Goal: Transaction & Acquisition: Subscribe to service/newsletter

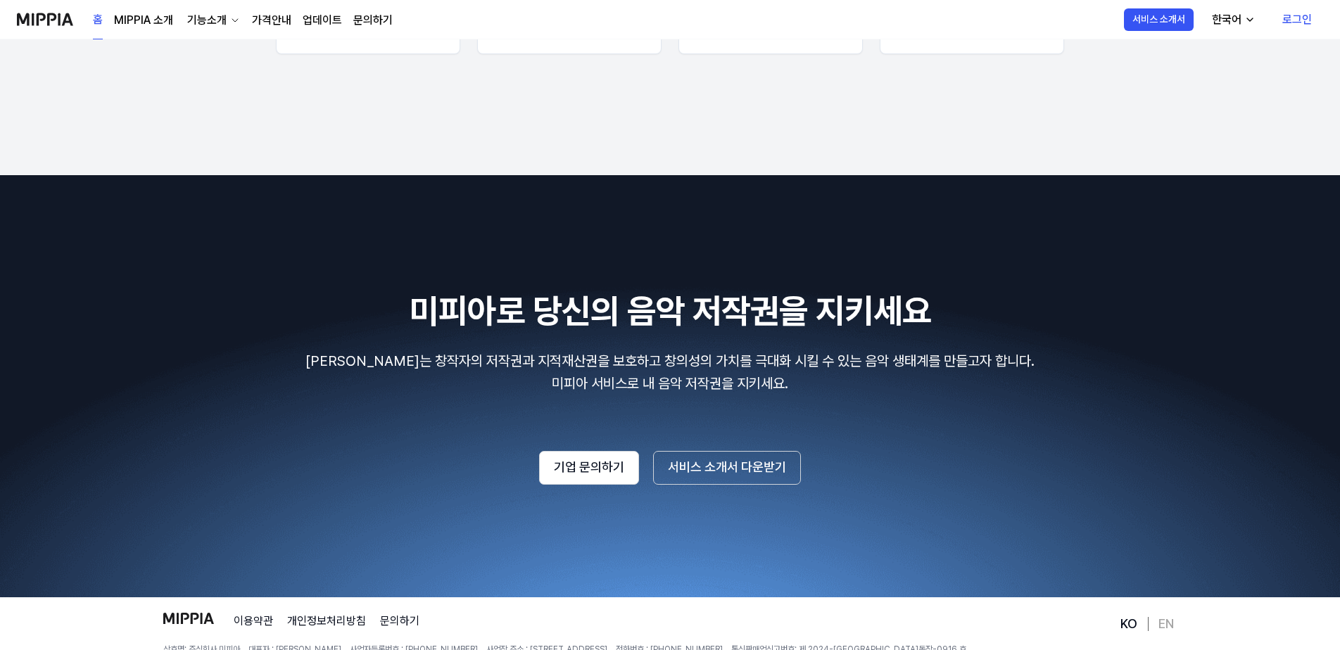
scroll to position [2368, 0]
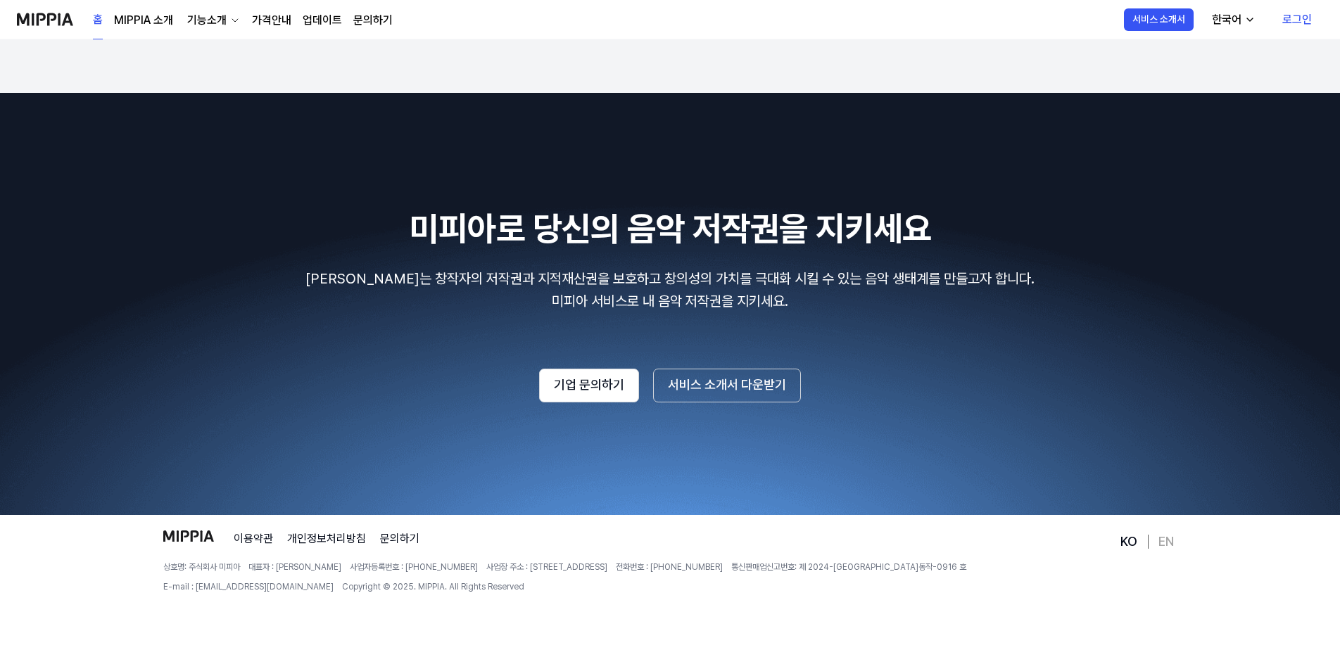
click at [234, 564] on span "상호명: 주식회사 미피아" at bounding box center [201, 568] width 77 height 12
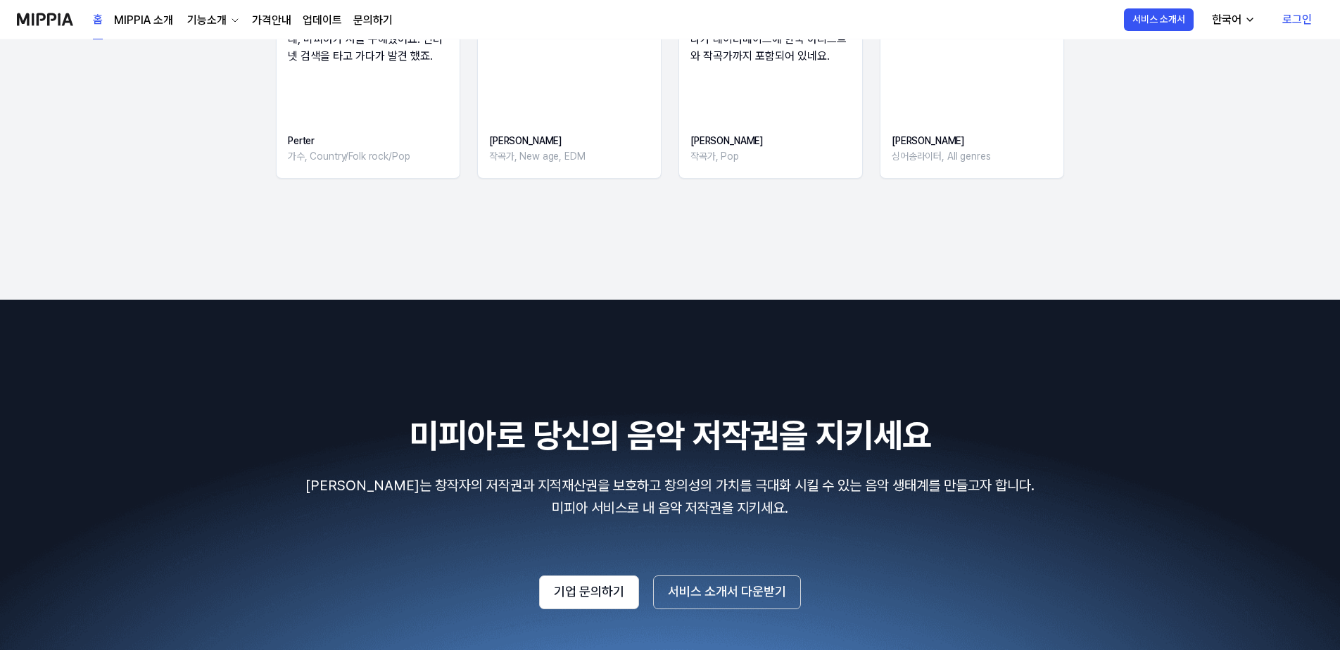
scroll to position [2016, 0]
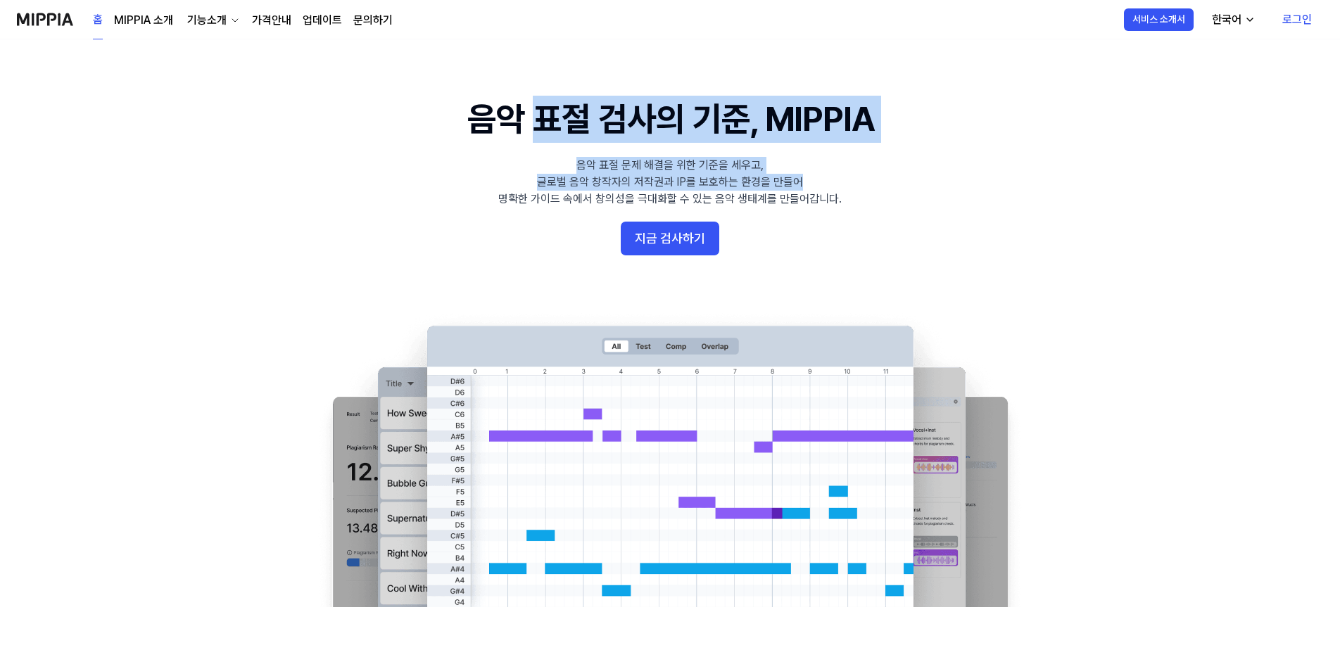
drag, startPoint x: 617, startPoint y: 137, endPoint x: 883, endPoint y: 189, distance: 271.8
click at [883, 189] on 배너 "음악 표절 검사의 기준, MIPPIA 음악 표절 문제 해결을 위한 기준을 세우고, 글로벌 음악 창작자의 저작권과 IP를 보호하는 환경을 만들어…" at bounding box center [669, 352] width 1013 height 512
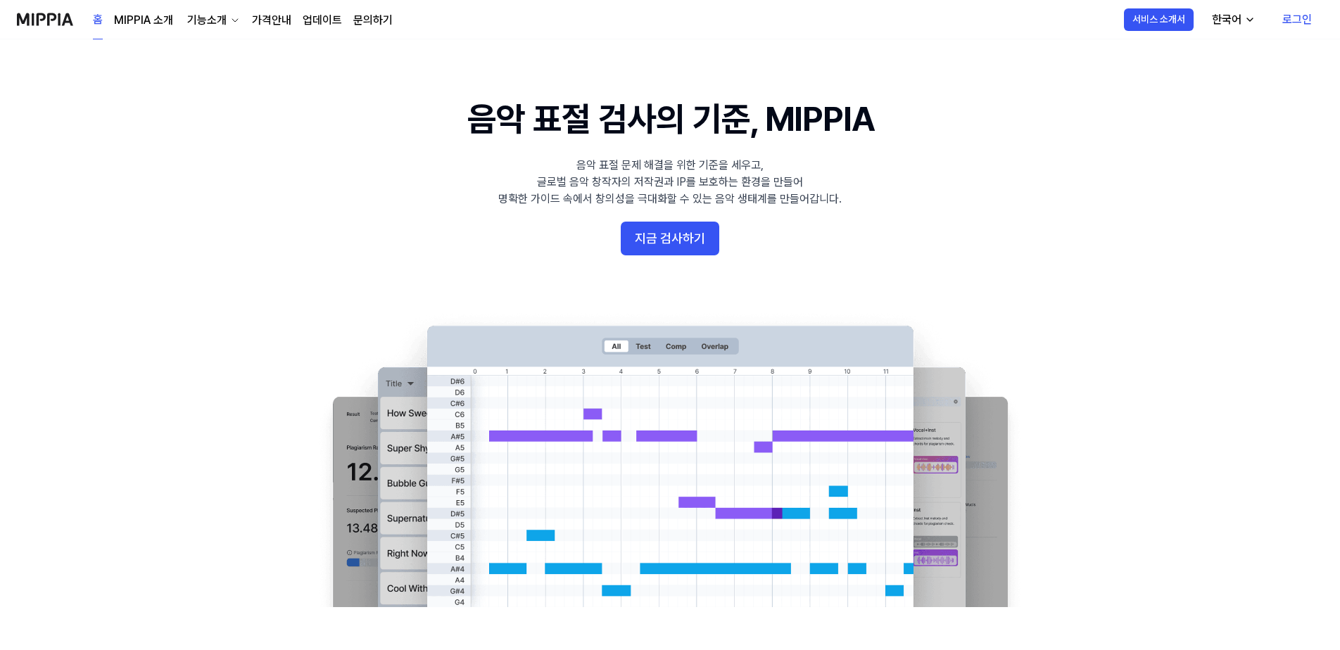
drag, startPoint x: 883, startPoint y: 189, endPoint x: 895, endPoint y: 210, distance: 24.6
click at [895, 210] on 배너 "음악 표절 검사의 기준, MIPPIA 음악 표절 문제 해결을 위한 기준을 세우고, 글로벌 음악 창작자의 저작권과 IP를 보호하는 환경을 만들어…" at bounding box center [669, 352] width 1013 height 512
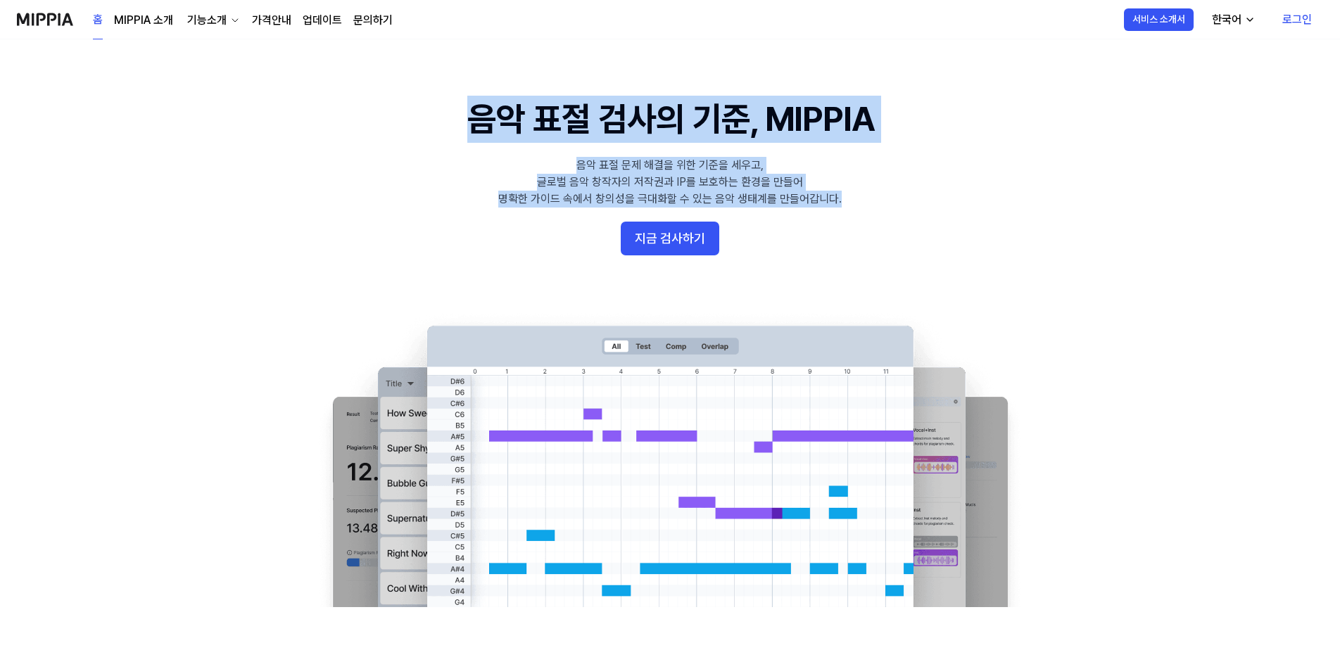
drag, startPoint x: 875, startPoint y: 203, endPoint x: 319, endPoint y: 145, distance: 559.0
click at [319, 145] on 배너 "음악 표절 검사의 기준, MIPPIA 음악 표절 문제 해결을 위한 기준을 세우고, 글로벌 음악 창작자의 저작권과 IP를 보호하는 환경을 만들어…" at bounding box center [669, 352] width 1013 height 512
click at [317, 144] on 배너 "음악 표절 검사의 기준, MIPPIA 음악 표절 문제 해결을 위한 기준을 세우고, 글로벌 음악 창작자의 저작권과 IP를 보호하는 환경을 만들어…" at bounding box center [669, 352] width 1013 height 512
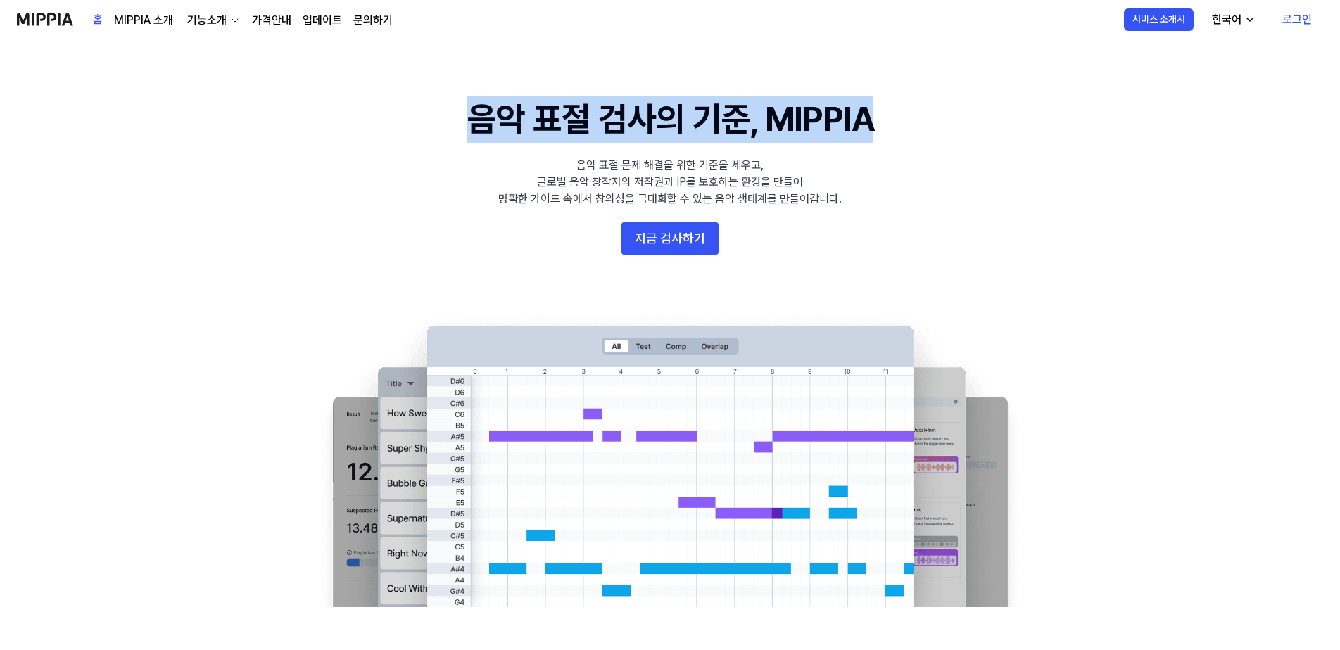
drag, startPoint x: 369, startPoint y: 112, endPoint x: 897, endPoint y: 147, distance: 529.0
click at [897, 147] on 배너 "음악 표절 검사의 기준, MIPPIA 음악 표절 문제 해결을 위한 기준을 세우고, 글로벌 음악 창작자의 저작권과 IP를 보호하는 환경을 만들어…" at bounding box center [669, 352] width 1013 height 512
drag, startPoint x: 897, startPoint y: 147, endPoint x: 952, endPoint y: 175, distance: 61.7
click at [952, 175] on 배너 "음악 표절 검사의 기준, MIPPIA 음악 표절 문제 해결을 위한 기준을 세우고, 글로벌 음악 창작자의 저작권과 IP를 보호하는 환경을 만들어…" at bounding box center [669, 352] width 1013 height 512
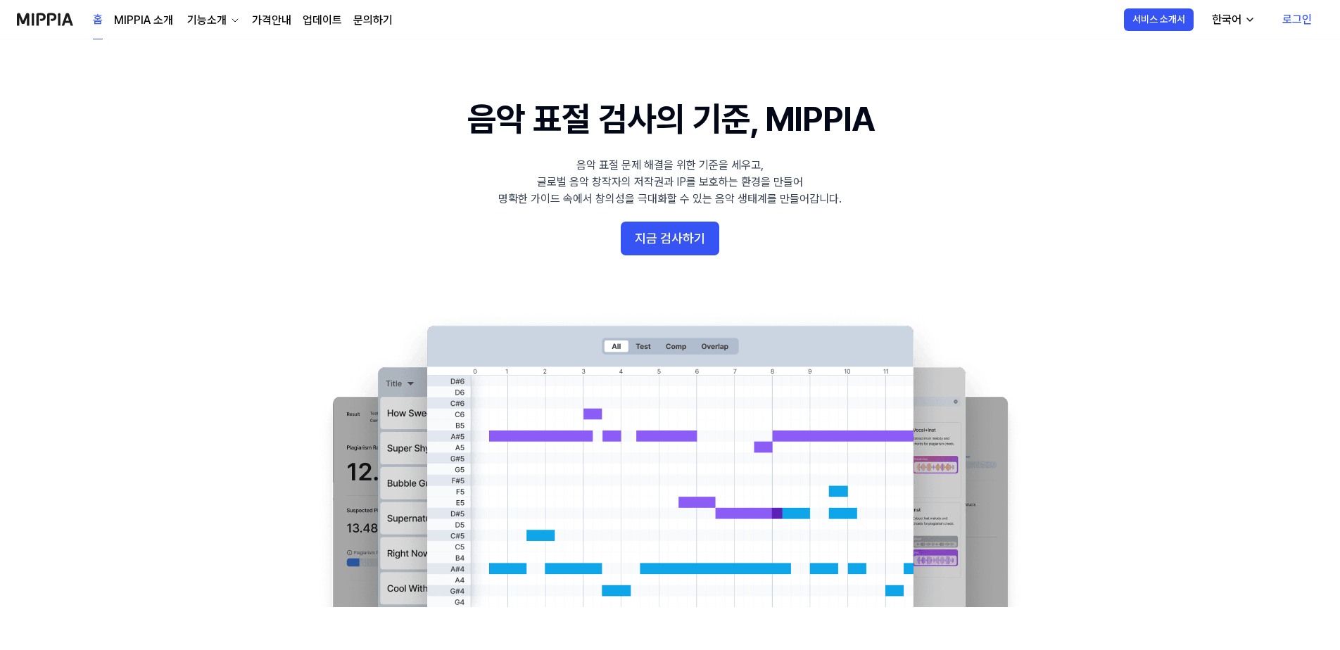
drag, startPoint x: 517, startPoint y: 543, endPoint x: 581, endPoint y: 103, distance: 444.6
click at [147, 18] on link "MIPPIA 소개" at bounding box center [143, 20] width 59 height 17
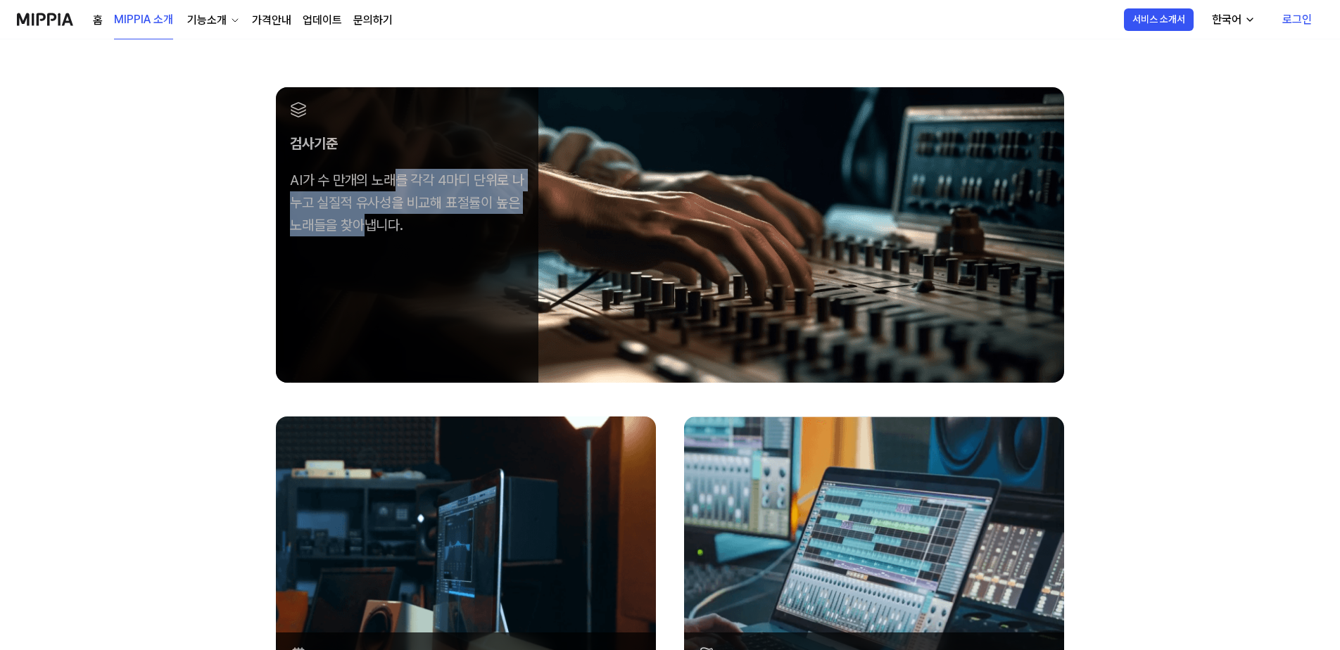
drag, startPoint x: 392, startPoint y: 171, endPoint x: 382, endPoint y: 253, distance: 82.2
click at [382, 253] on div "검사기준 AI가 수 만개의 노래를 각각 4마디 단위로 나누고 실질적 유사성을 비교해 표절률이 높은 노래들을 찾아냅니다." at bounding box center [407, 235] width 263 height 296
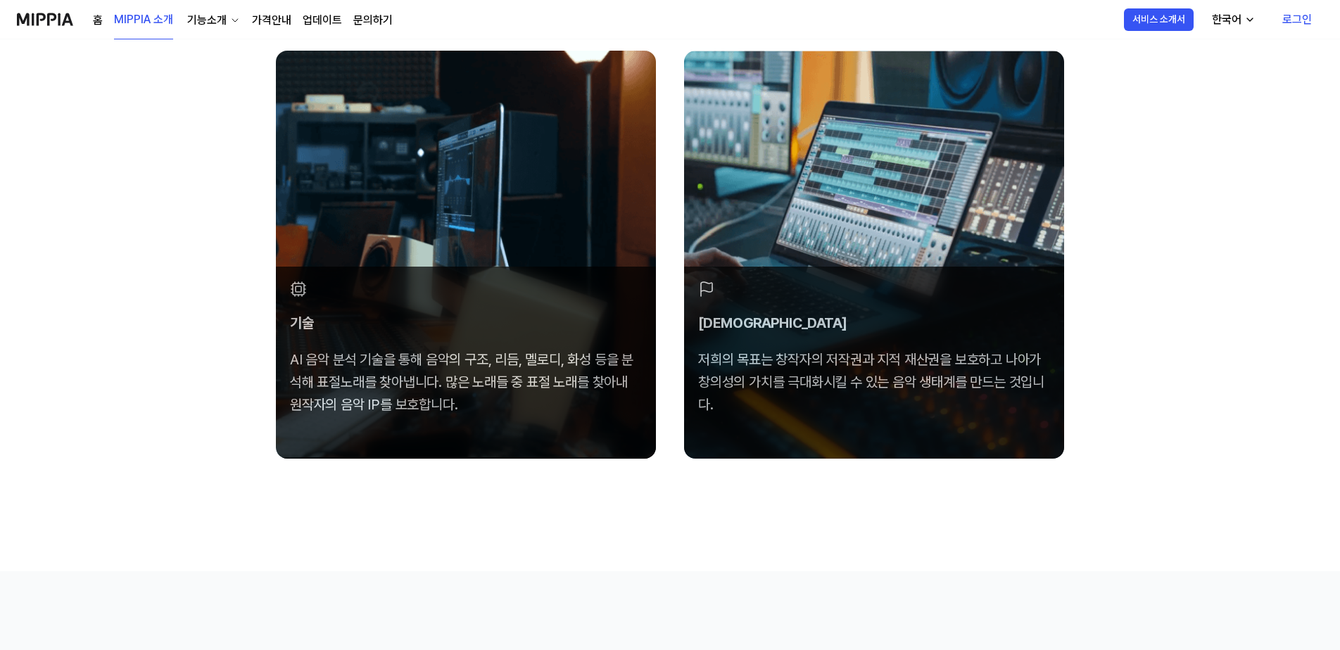
scroll to position [915, 0]
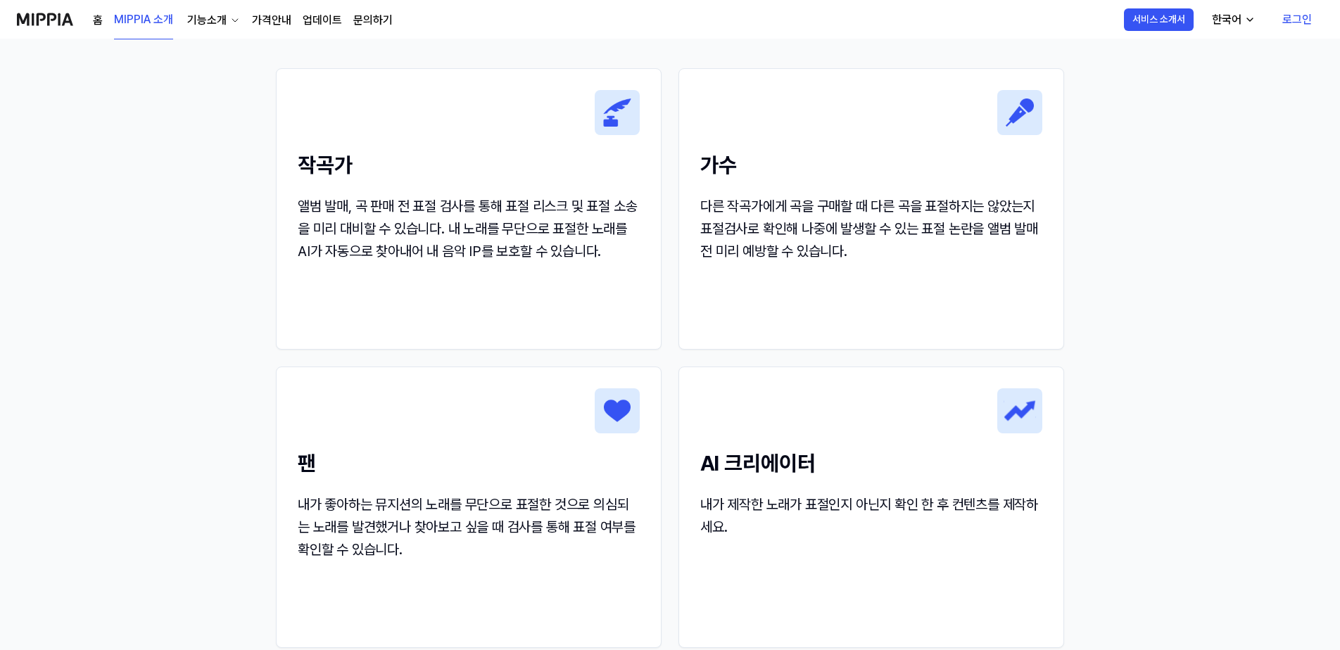
scroll to position [1619, 0]
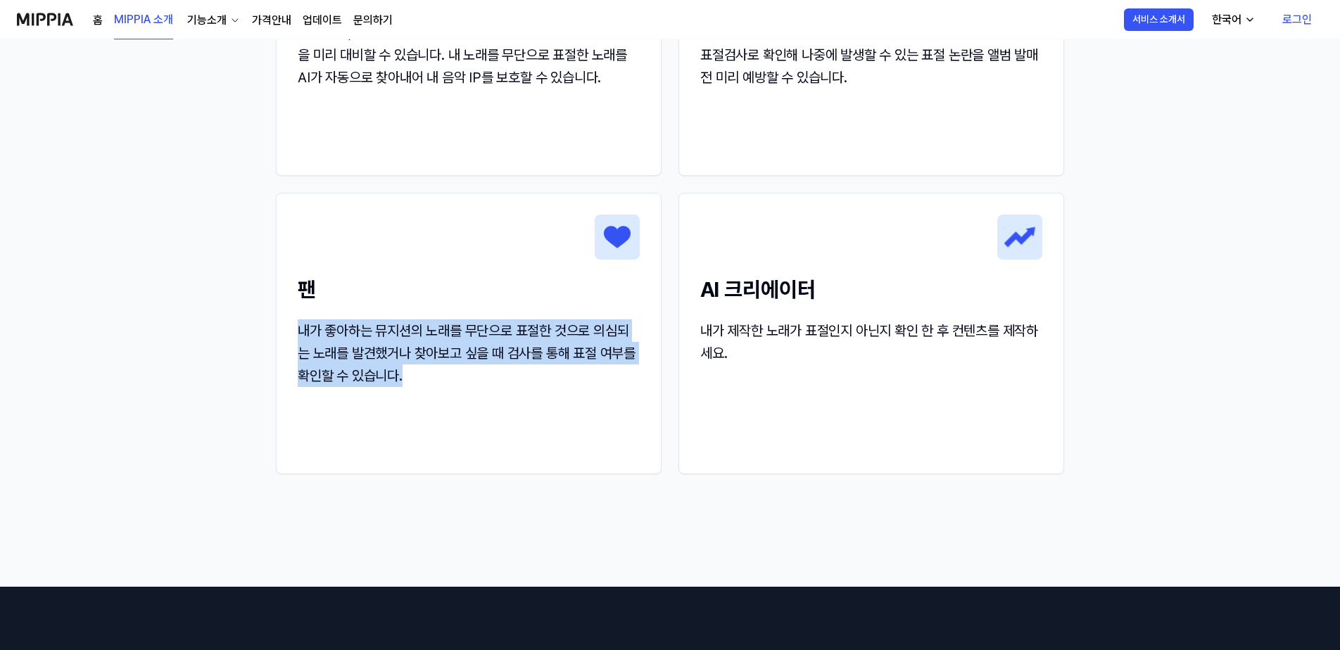
drag, startPoint x: 502, startPoint y: 306, endPoint x: 474, endPoint y: 421, distance: 118.1
click at [472, 420] on div "팬 내가 좋아하는 뮤지션의 노래를 무단으로 표절한 것으로 의심되는 노래를 발견했거나 찾아보고 싶을 때 검사를 통해 표절 여부를 확인할 수 있습…" at bounding box center [469, 334] width 386 height 282
click at [474, 421] on div "팬 내가 좋아하는 뮤지션의 노래를 무단으로 표절한 것으로 의심되는 노래를 발견했거나 찾아보고 싶을 때 검사를 통해 표절 여부를 확인할 수 있습…" at bounding box center [469, 334] width 386 height 282
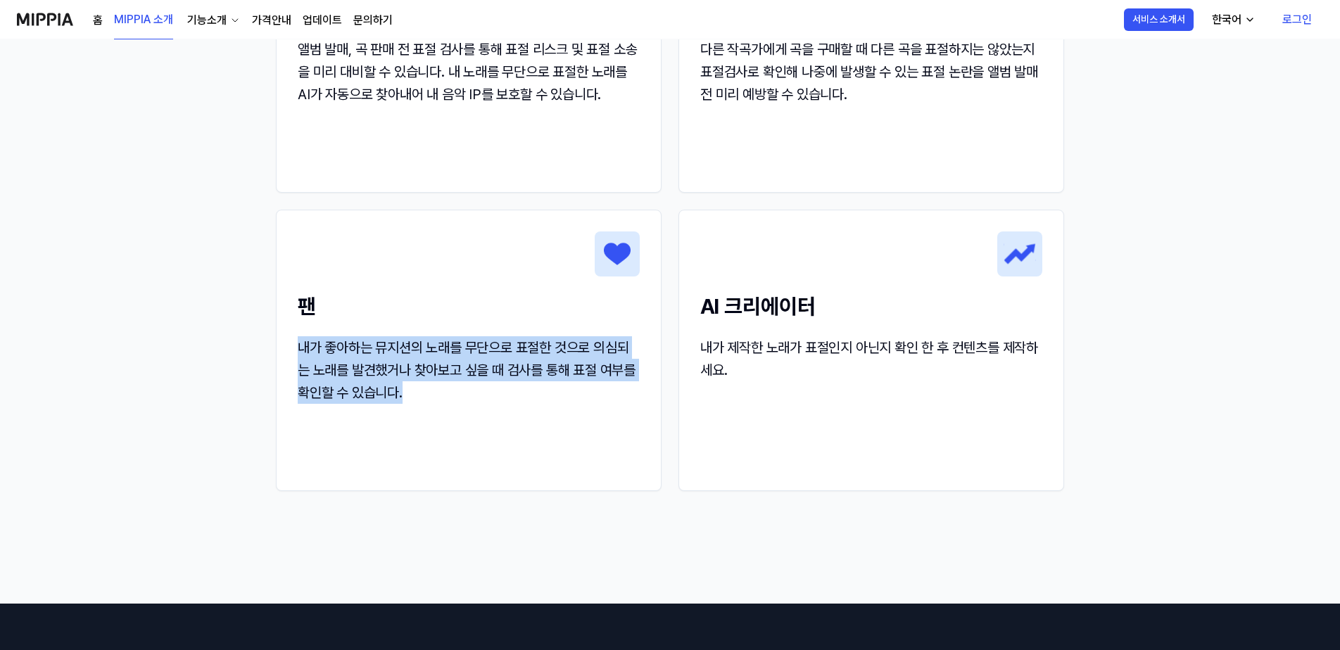
scroll to position [1267, 0]
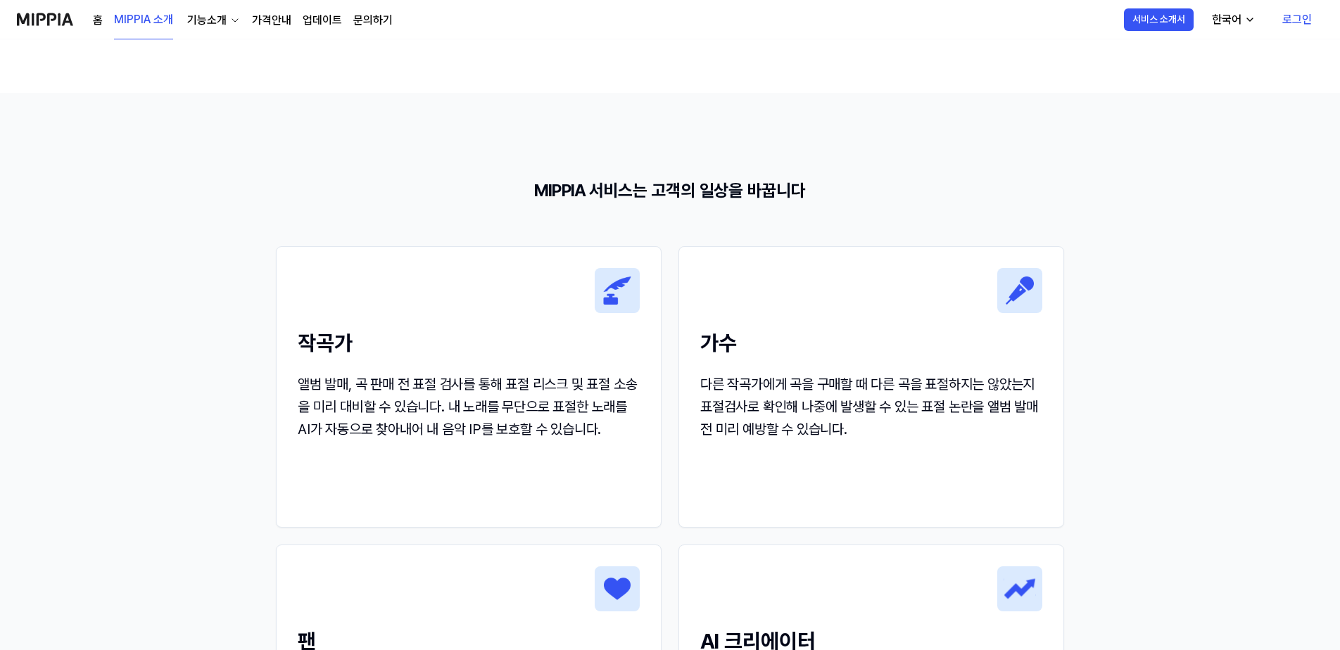
click at [820, 388] on div "다른 작곡가에게 곡을 구매할 때 다른 곡을 표절하지는 않았는지 표절검사로 확인해 나중에 발생할 수 있는 표절 논란을 앨범 발매 전 미리 예방할…" at bounding box center [871, 407] width 342 height 68
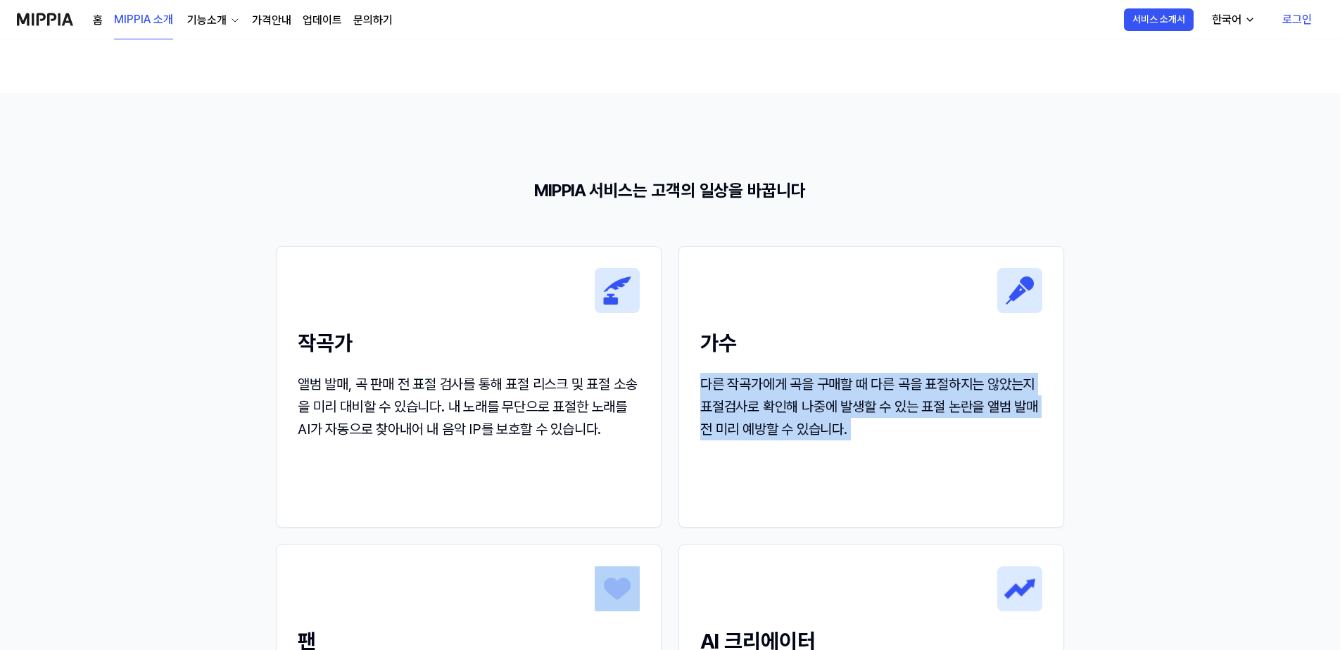
drag, startPoint x: 820, startPoint y: 388, endPoint x: 835, endPoint y: 426, distance: 41.0
click at [835, 426] on div "다른 작곡가에게 곡을 구매할 때 다른 곡을 표절하지는 않았는지 표절검사로 확인해 나중에 발생할 수 있는 표절 논란을 앨범 발매 전 미리 예방할…" at bounding box center [871, 407] width 342 height 68
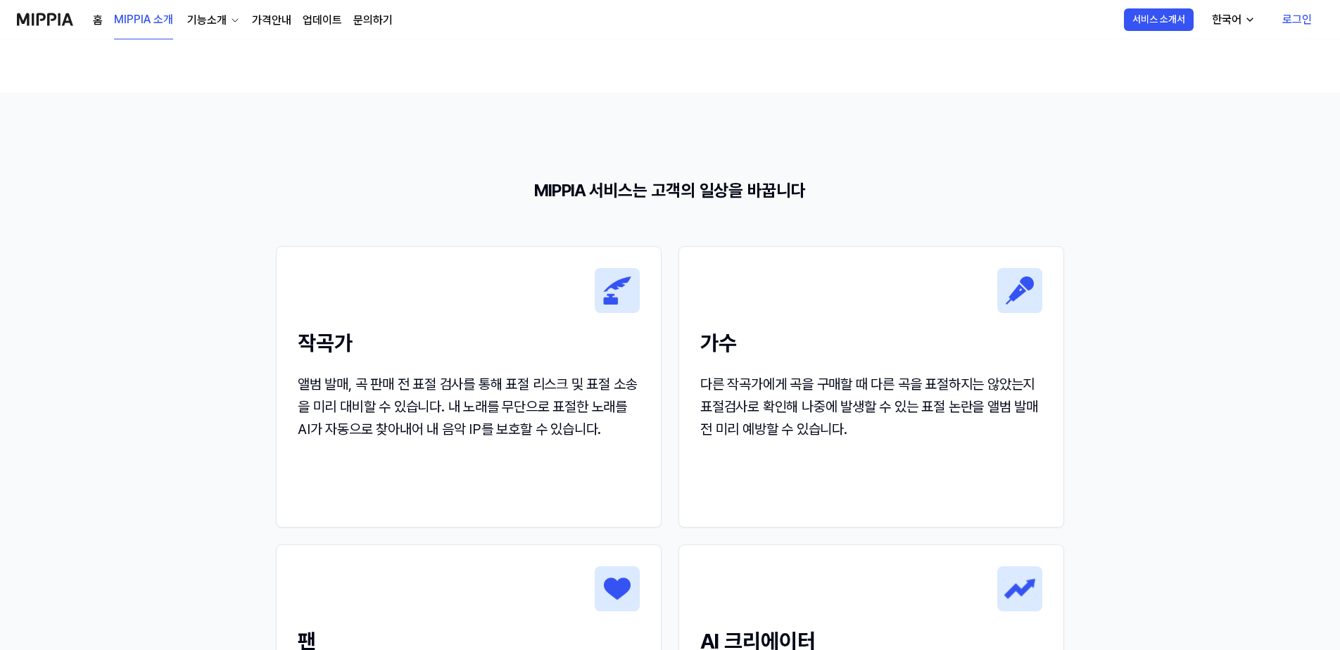
drag, startPoint x: 835, startPoint y: 426, endPoint x: 484, endPoint y: 433, distance: 351.3
click at [484, 433] on div "앨범 발매, 곡 판매 전 표절 검사를 통해 표절 리스크 및 표절 소송을 미리 대비할 수 있습니다. 내 노래를 무단으로 표절한 노래를 AI가 자…" at bounding box center [469, 407] width 342 height 68
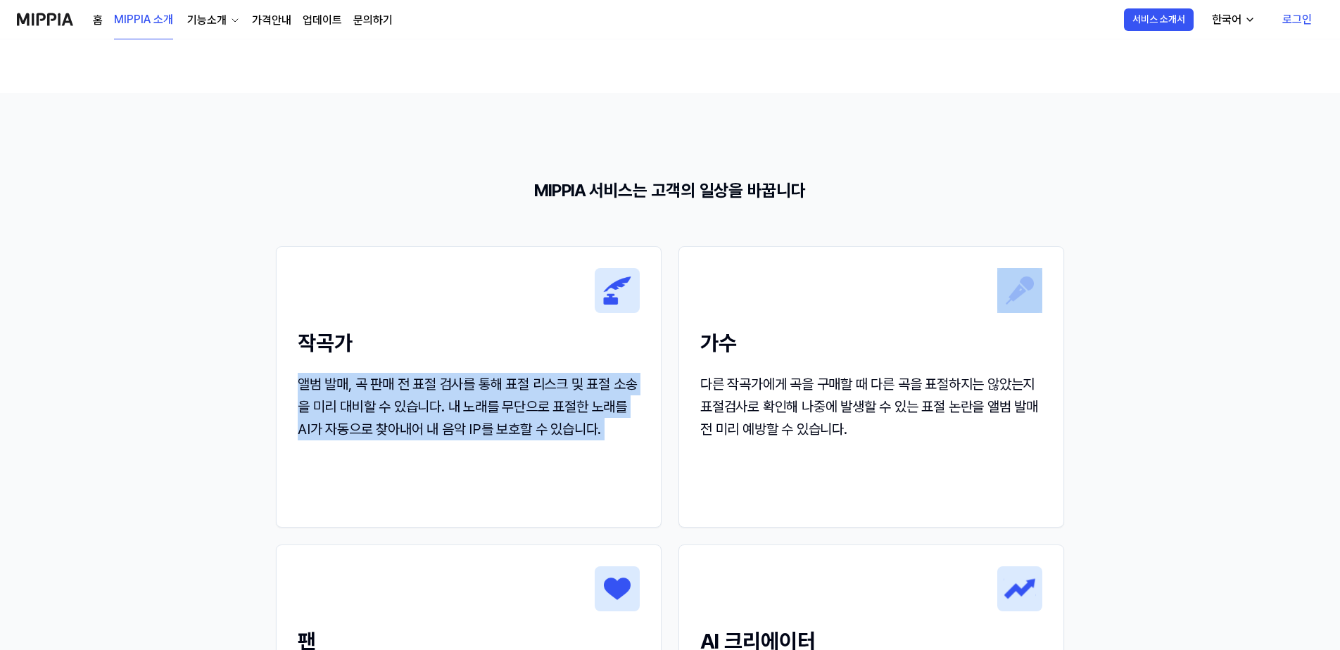
click at [484, 433] on div "앨범 발매, 곡 판매 전 표절 검사를 통해 표절 리스크 및 표절 소송을 미리 대비할 수 있습니다. 내 노래를 무단으로 표절한 노래를 AI가 자…" at bounding box center [469, 407] width 342 height 68
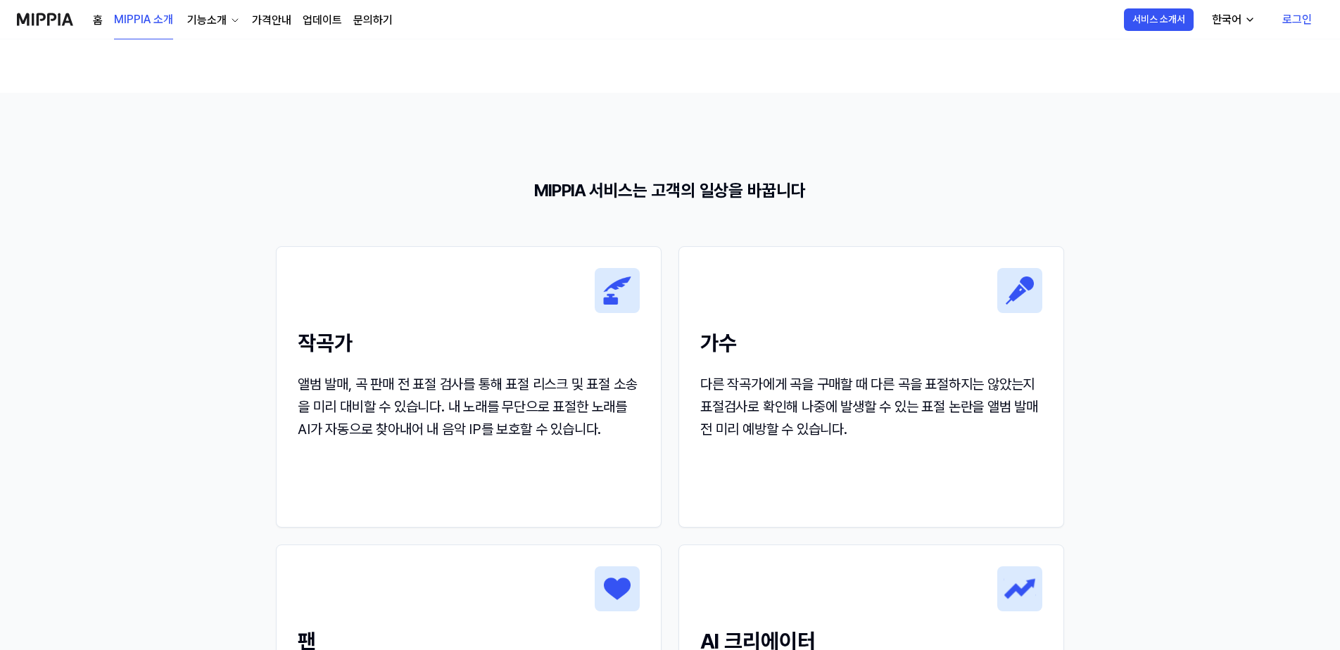
drag, startPoint x: 484, startPoint y: 433, endPoint x: 778, endPoint y: 411, distance: 295.0
click at [776, 410] on div "다른 작곡가에게 곡을 구매할 때 다른 곡을 표절하지는 않았는지 표절검사로 확인해 나중에 발생할 수 있는 표절 논란을 앨범 발매 전 미리 예방할…" at bounding box center [871, 407] width 342 height 68
click at [778, 411] on div "다른 작곡가에게 곡을 구매할 때 다른 곡을 표절하지는 않았는지 표절검사로 확인해 나중에 발생할 수 있는 표절 논란을 앨범 발매 전 미리 예방할…" at bounding box center [871, 407] width 342 height 68
click at [781, 415] on div "다른 작곡가에게 곡을 구매할 때 다른 곡을 표절하지는 않았는지 표절검사로 확인해 나중에 발생할 수 있는 표절 논란을 앨범 발매 전 미리 예방할…" at bounding box center [871, 407] width 342 height 68
click at [783, 418] on div "다른 작곡가에게 곡을 구매할 때 다른 곡을 표절하지는 않았는지 표절검사로 확인해 나중에 발생할 수 있는 표절 논란을 앨범 발매 전 미리 예방할…" at bounding box center [871, 407] width 342 height 68
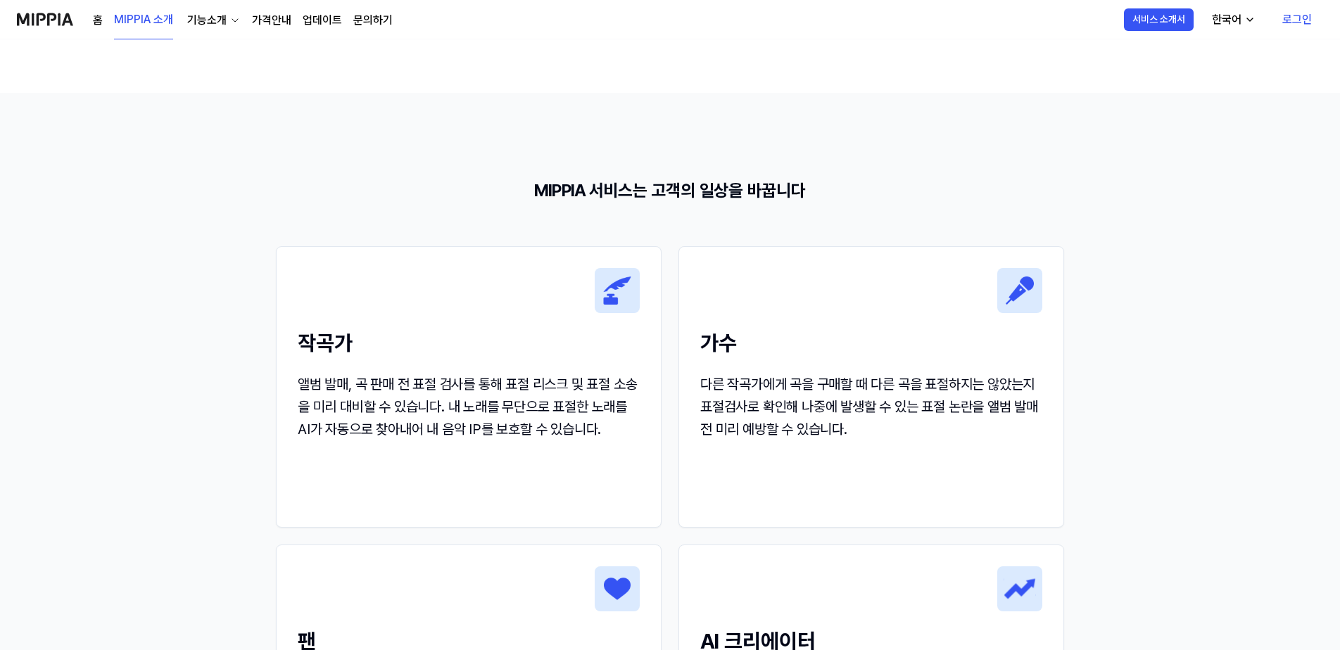
drag, startPoint x: 783, startPoint y: 418, endPoint x: 813, endPoint y: 429, distance: 31.4
click at [813, 429] on div "다른 작곡가에게 곡을 구매할 때 다른 곡을 표절하지는 않았는지 표절검사로 확인해 나중에 발생할 수 있는 표절 논란을 앨범 발매 전 미리 예방할…" at bounding box center [871, 407] width 342 height 68
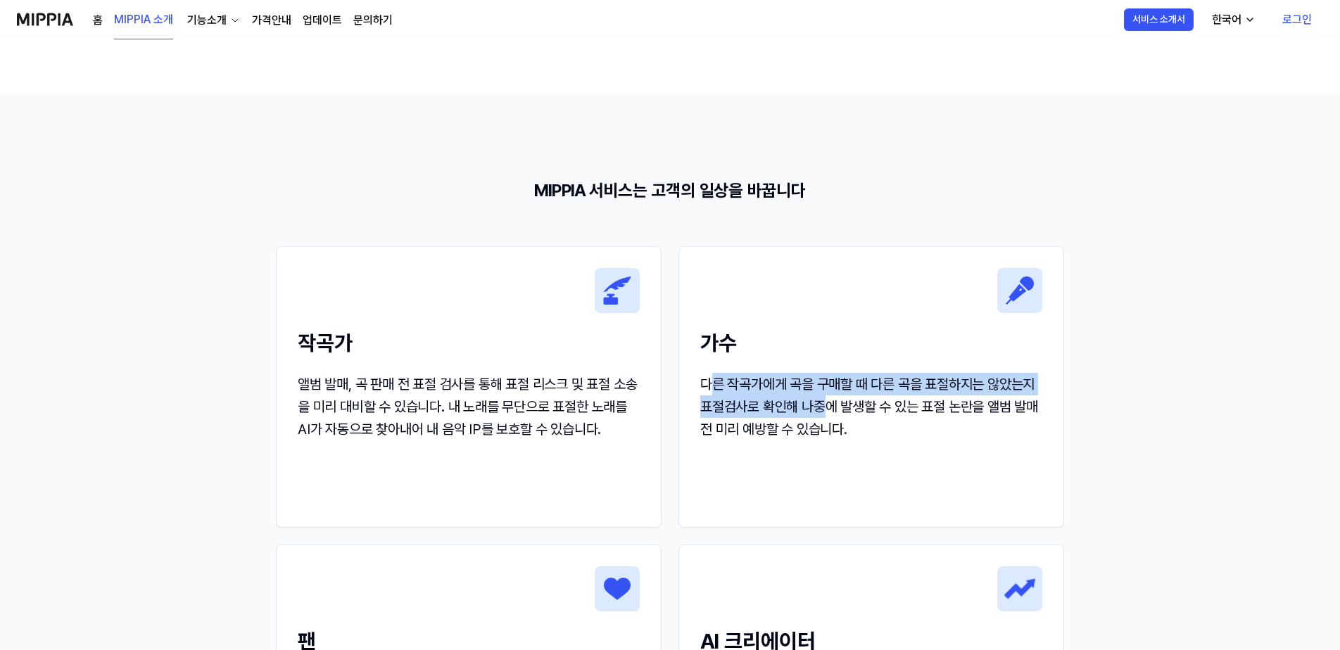
drag, startPoint x: 833, startPoint y: 414, endPoint x: 709, endPoint y: 376, distance: 129.6
click at [709, 376] on div "다른 작곡가에게 곡을 구매할 때 다른 곡을 표절하지는 않았는지 표절검사로 확인해 나중에 발생할 수 있는 표절 논란을 앨범 발매 전 미리 예방할…" at bounding box center [871, 407] width 342 height 68
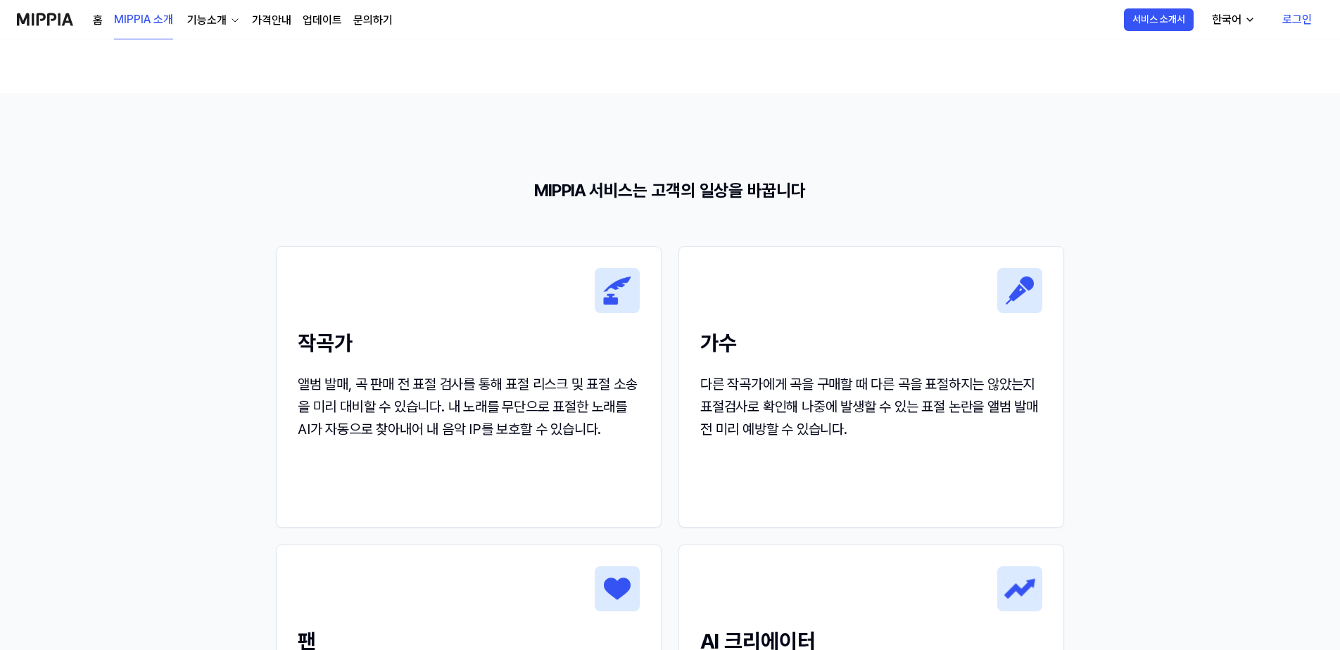
click at [704, 375] on div "다른 작곡가에게 곡을 구매할 때 다른 곡을 표절하지는 않았는지 표절검사로 확인해 나중에 발생할 수 있는 표절 논란을 앨범 발매 전 미리 예방할…" at bounding box center [871, 407] width 342 height 68
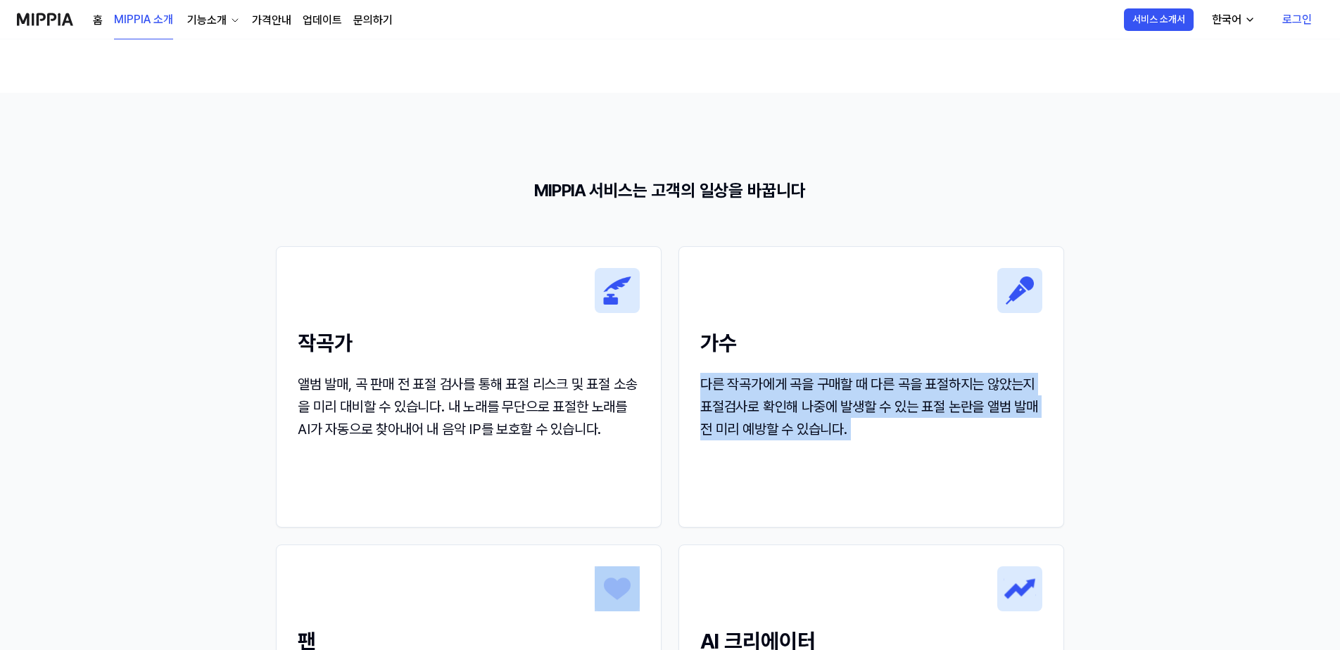
drag, startPoint x: 704, startPoint y: 375, endPoint x: 883, endPoint y: 420, distance: 184.3
click at [883, 420] on div "다른 작곡가에게 곡을 구매할 때 다른 곡을 표절하지는 않았는지 표절검사로 확인해 나중에 발생할 수 있는 표절 논란을 앨범 발매 전 미리 예방할…" at bounding box center [871, 407] width 342 height 68
drag, startPoint x: 883, startPoint y: 420, endPoint x: 861, endPoint y: 355, distance: 68.1
click at [861, 355] on div "가수 다른 작곡가에게 곡을 구매할 때 다른 곡을 표절하지는 않았는지 표절검사로 확인해 나중에 발생할 수 있는 표절 논란을 앨범 발매 전 미리 …" at bounding box center [871, 354] width 384 height 215
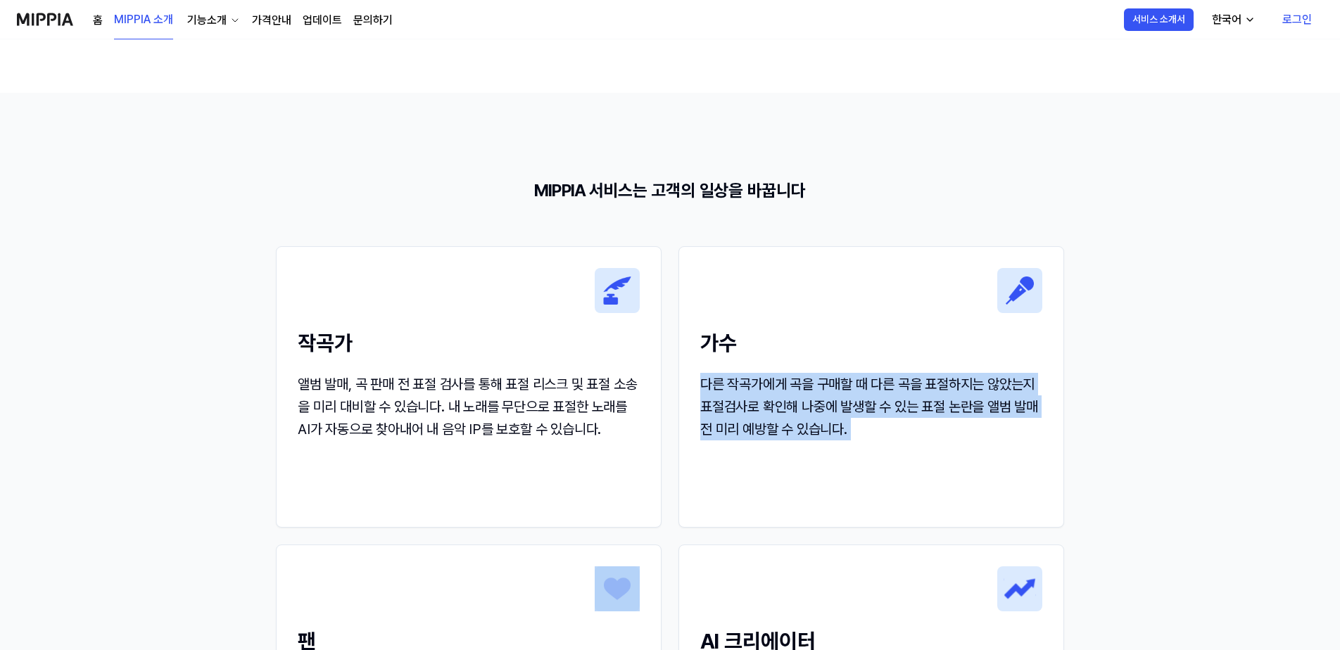
click at [861, 355] on h2 "가수" at bounding box center [871, 343] width 342 height 32
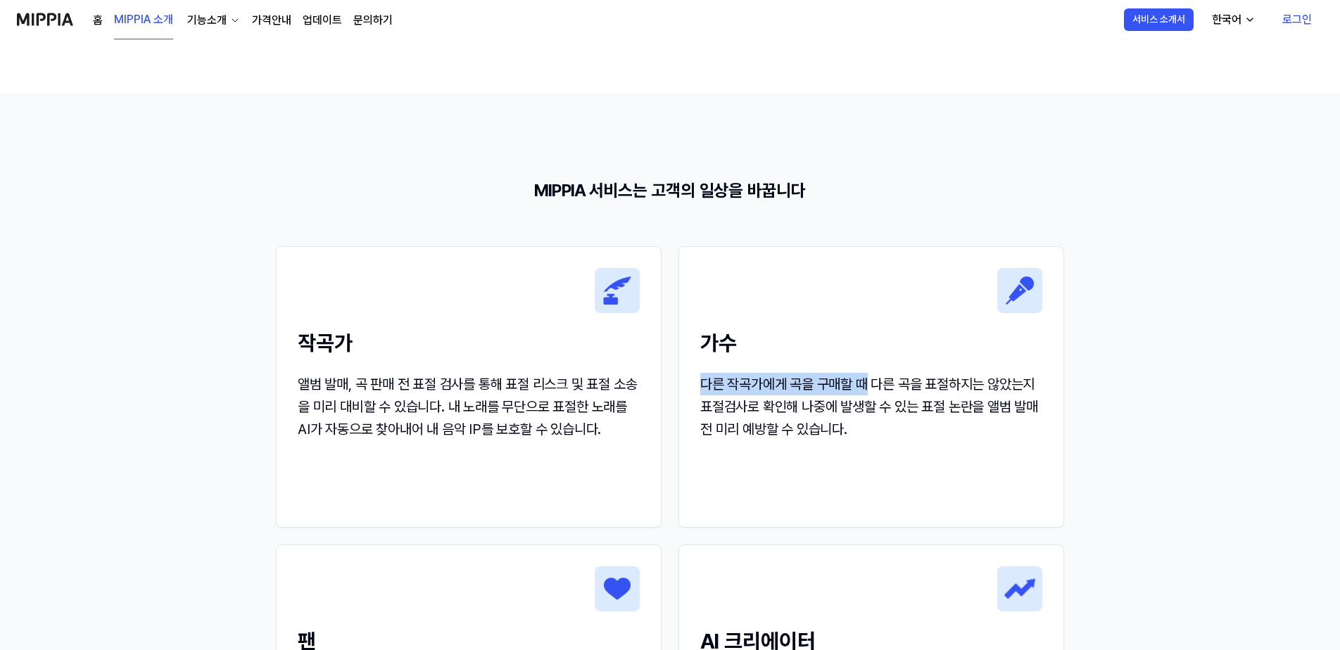
drag, startPoint x: 861, startPoint y: 355, endPoint x: 861, endPoint y: 389, distance: 33.8
click at [861, 389] on div "가수 다른 작곡가에게 곡을 구매할 때 다른 곡을 표절하지는 않았는지 표절검사로 확인해 나중에 발생할 수 있는 표절 논란을 앨범 발매 전 미리 …" at bounding box center [871, 354] width 384 height 215
drag, startPoint x: 861, startPoint y: 389, endPoint x: 731, endPoint y: 343, distance: 138.2
click at [731, 343] on h2 "가수" at bounding box center [871, 343] width 342 height 32
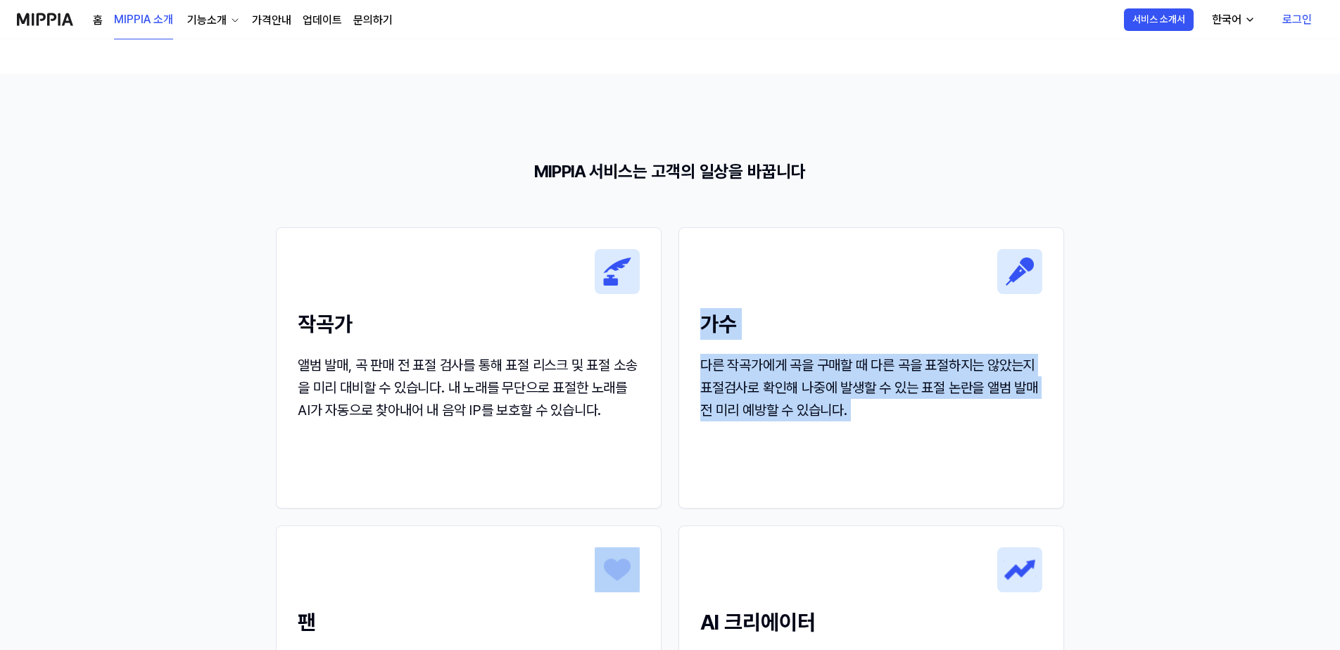
drag, startPoint x: 732, startPoint y: 343, endPoint x: 890, endPoint y: 358, distance: 159.1
click at [890, 358] on div "가수 다른 작곡가에게 곡을 구매할 때 다른 곡을 표절하지는 않았는지 표절검사로 확인해 나중에 발생할 수 있는 표절 논란을 앨범 발매 전 미리 …" at bounding box center [871, 335] width 384 height 215
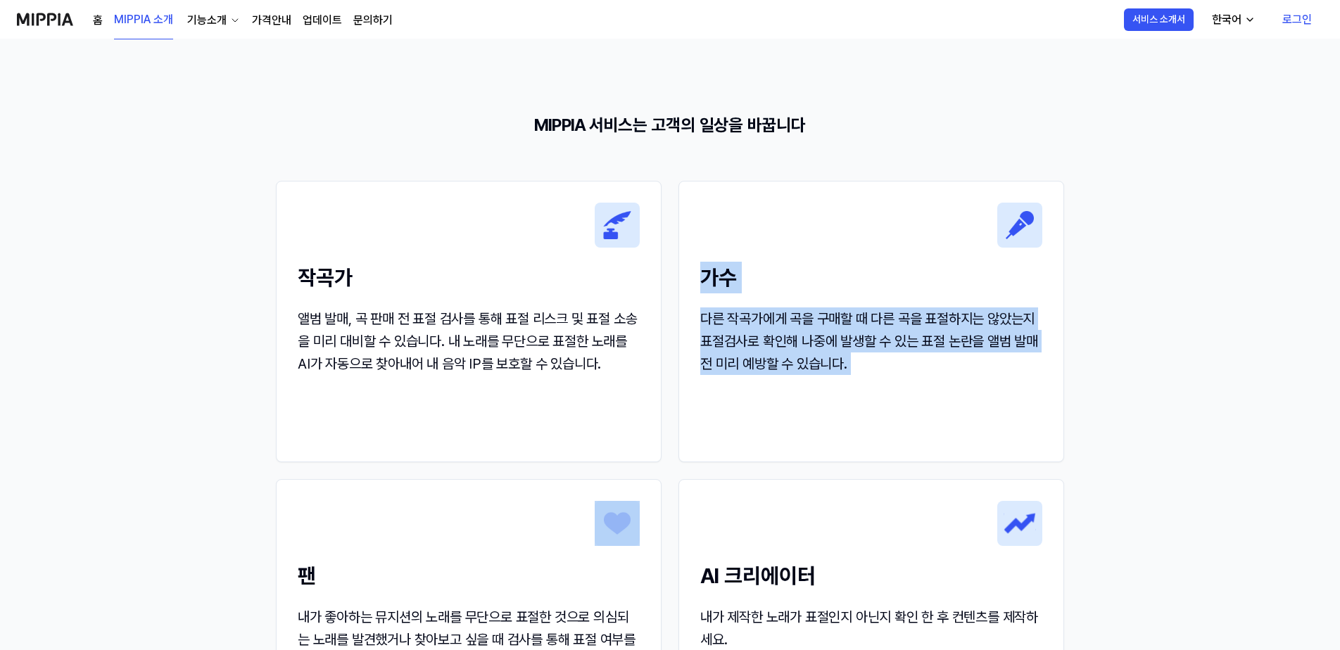
scroll to position [1337, 0]
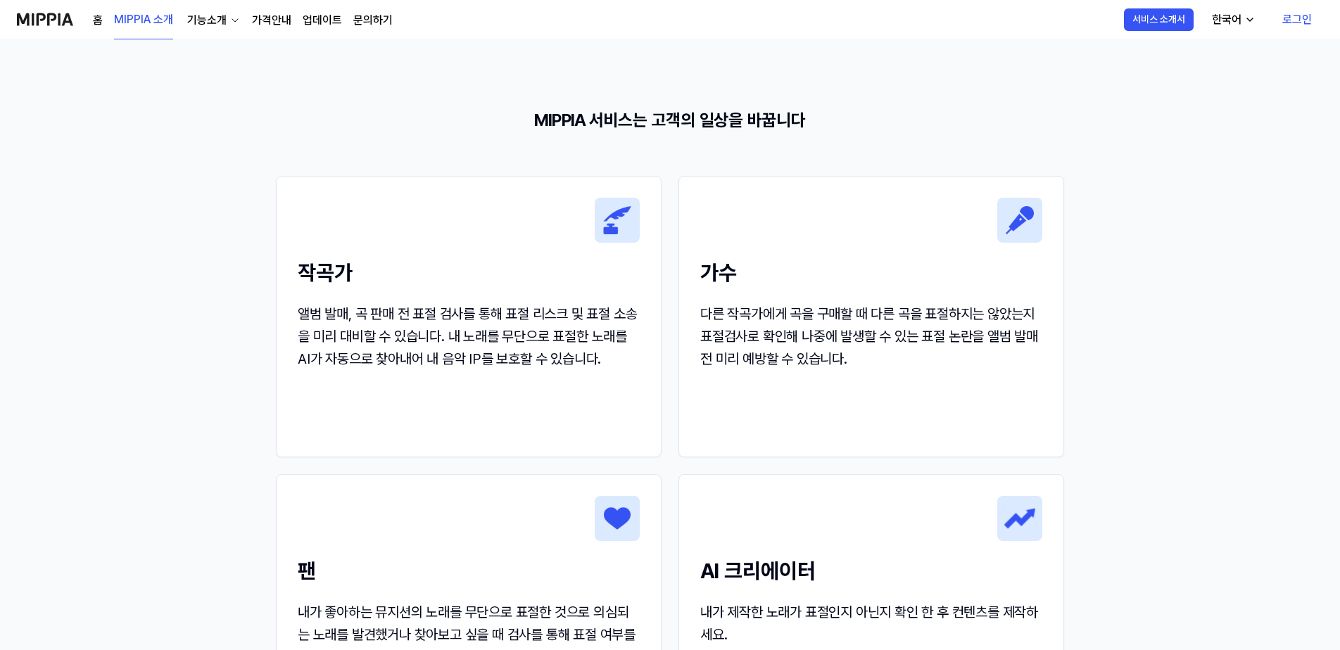
click at [367, 287] on div "작곡가 앨범 발매, 곡 판매 전 표절 검사를 통해 표절 리스크 및 표절 소송을 미리 대비할 수 있습니다. 내 노래를 무단으로 표절한 노래를 A…" at bounding box center [469, 284] width 384 height 215
click at [330, 269] on h2 "작곡가" at bounding box center [469, 273] width 342 height 32
click at [331, 270] on h2 "작곡가" at bounding box center [469, 273] width 342 height 32
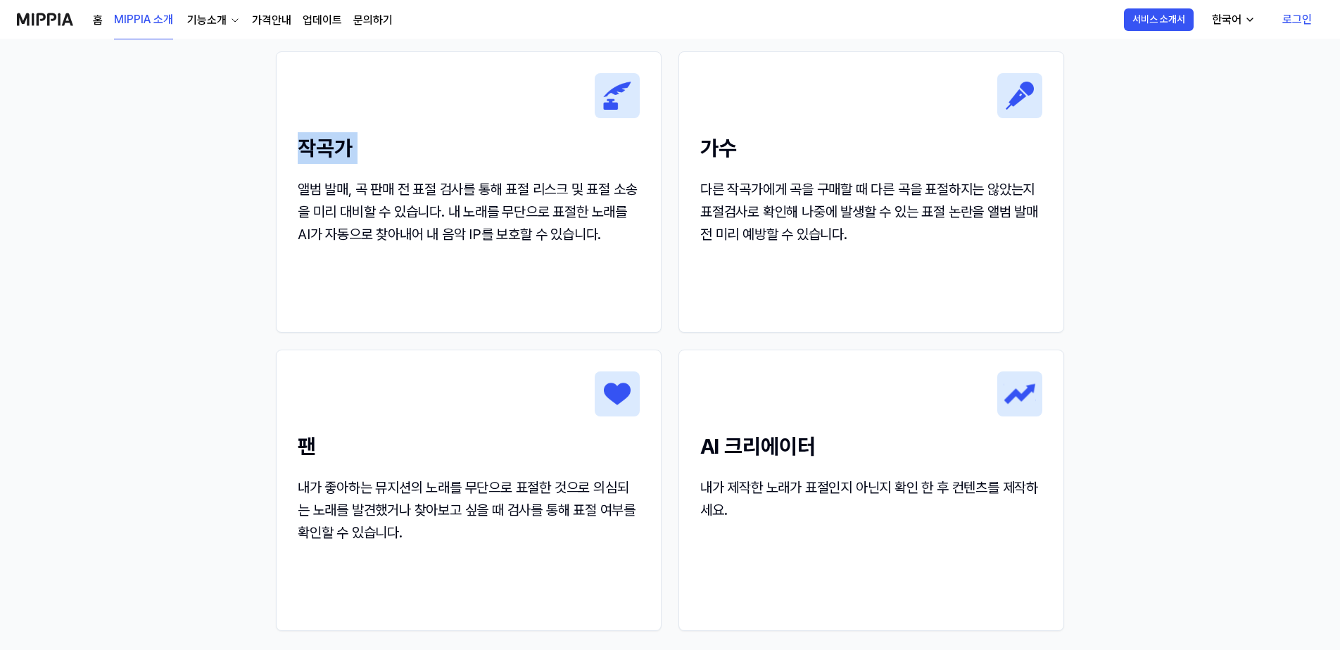
scroll to position [1478, 0]
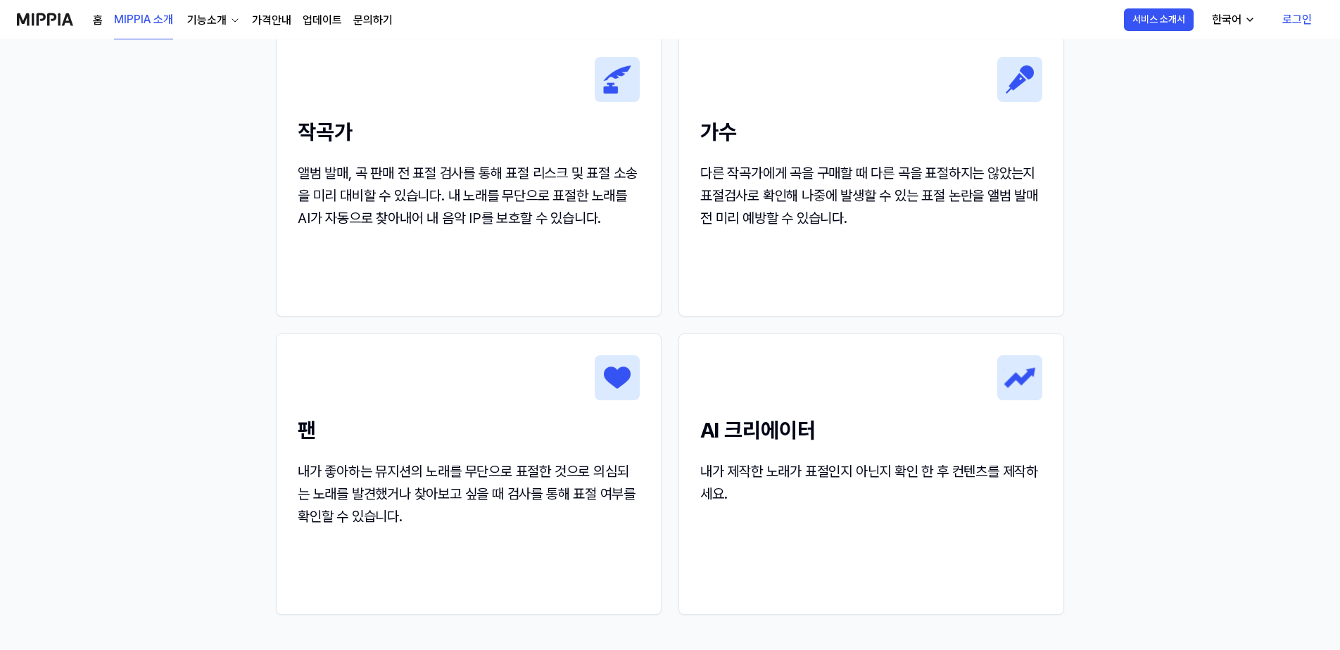
click at [437, 248] on div "작곡가 앨범 발매, 곡 판매 전 표절 검사를 통해 표절 리스크 및 표절 소송을 미리 대비할 수 있습니다. 내 노래를 무단으로 표절한 노래를 A…" at bounding box center [469, 143] width 384 height 215
click at [438, 258] on div "작곡가 앨범 발매, 곡 판매 전 표절 검사를 통해 표절 리스크 및 표절 소송을 미리 대비할 수 있습니다. 내 노래를 무단으로 표절한 노래를 A…" at bounding box center [469, 176] width 386 height 282
click at [418, 190] on div "앨범 발매, 곡 판매 전 표절 검사를 통해 표절 리스크 및 표절 소송을 미리 대비할 수 있습니다. 내 노래를 무단으로 표절한 노래를 AI가 자…" at bounding box center [469, 196] width 342 height 68
drag, startPoint x: 418, startPoint y: 190, endPoint x: 417, endPoint y: 182, distance: 8.6
click at [417, 182] on div "앨범 발매, 곡 판매 전 표절 검사를 통해 표절 리스크 및 표절 소송을 미리 대비할 수 있습니다. 내 노래를 무단으로 표절한 노래를 AI가 자…" at bounding box center [469, 196] width 342 height 68
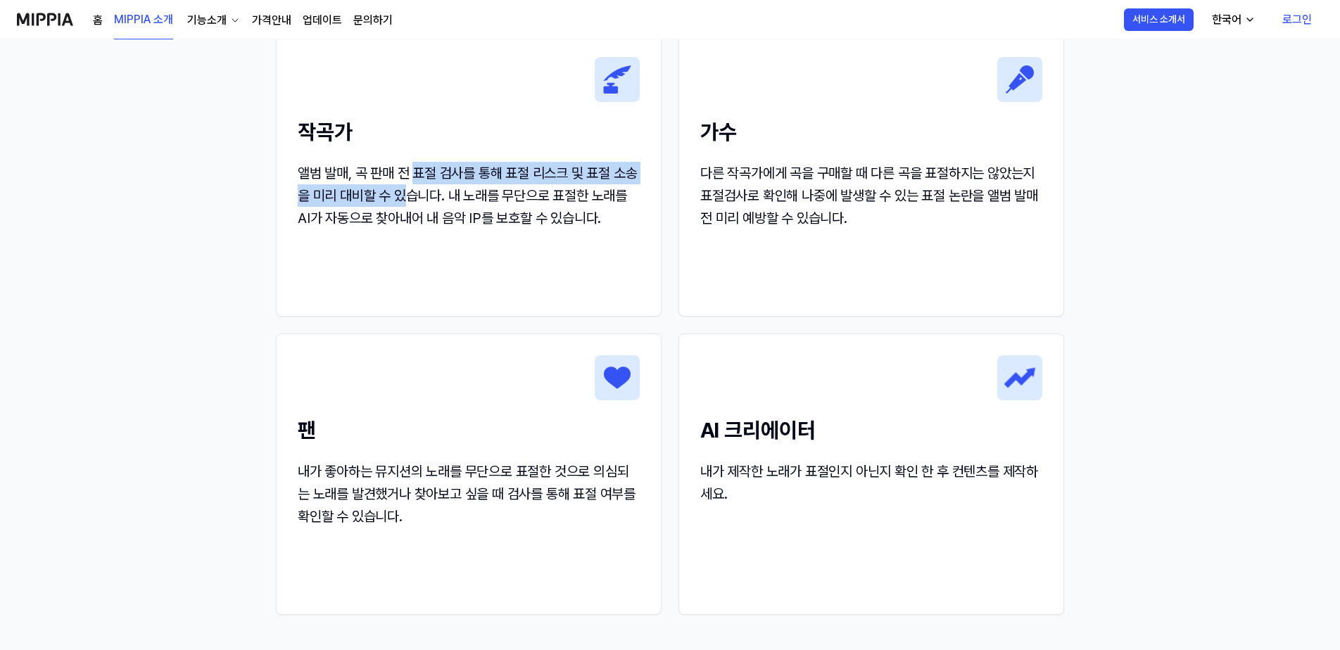
click at [417, 182] on div "앨범 발매, 곡 판매 전 표절 검사를 통해 표절 리스크 및 표절 소송을 미리 대비할 수 있습니다. 내 노래를 무단으로 표절한 노래를 AI가 자…" at bounding box center [469, 196] width 342 height 68
click at [417, 181] on div "앨범 발매, 곡 판매 전 표절 검사를 통해 표절 리스크 및 표절 소송을 미리 대비할 수 있습니다. 내 노래를 무단으로 표절한 노래를 AI가 자…" at bounding box center [469, 196] width 342 height 68
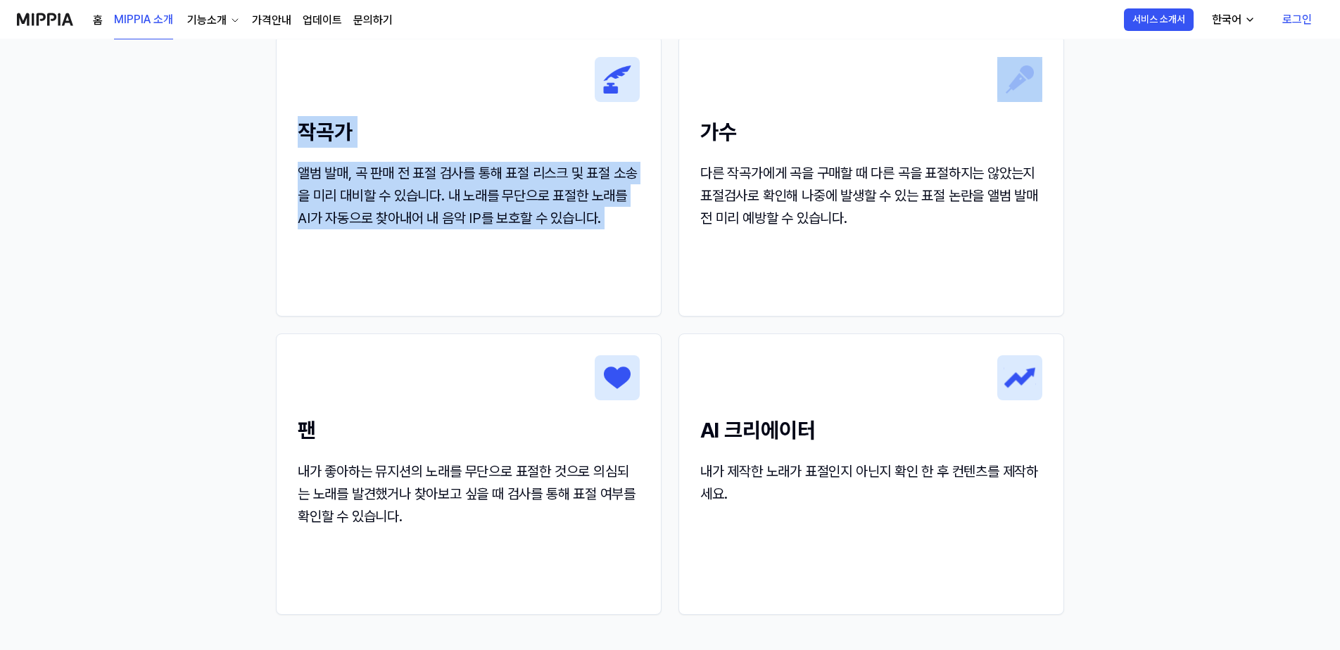
drag, startPoint x: 417, startPoint y: 181, endPoint x: 340, endPoint y: 119, distance: 98.6
click at [340, 119] on div "작곡가 앨범 발매, 곡 판매 전 표절 검사를 통해 표절 리스크 및 표절 소송을 미리 대비할 수 있습니다. 내 노래를 무단으로 표절한 노래를 A…" at bounding box center [469, 143] width 384 height 215
click at [340, 119] on h2 "작곡가" at bounding box center [469, 132] width 342 height 32
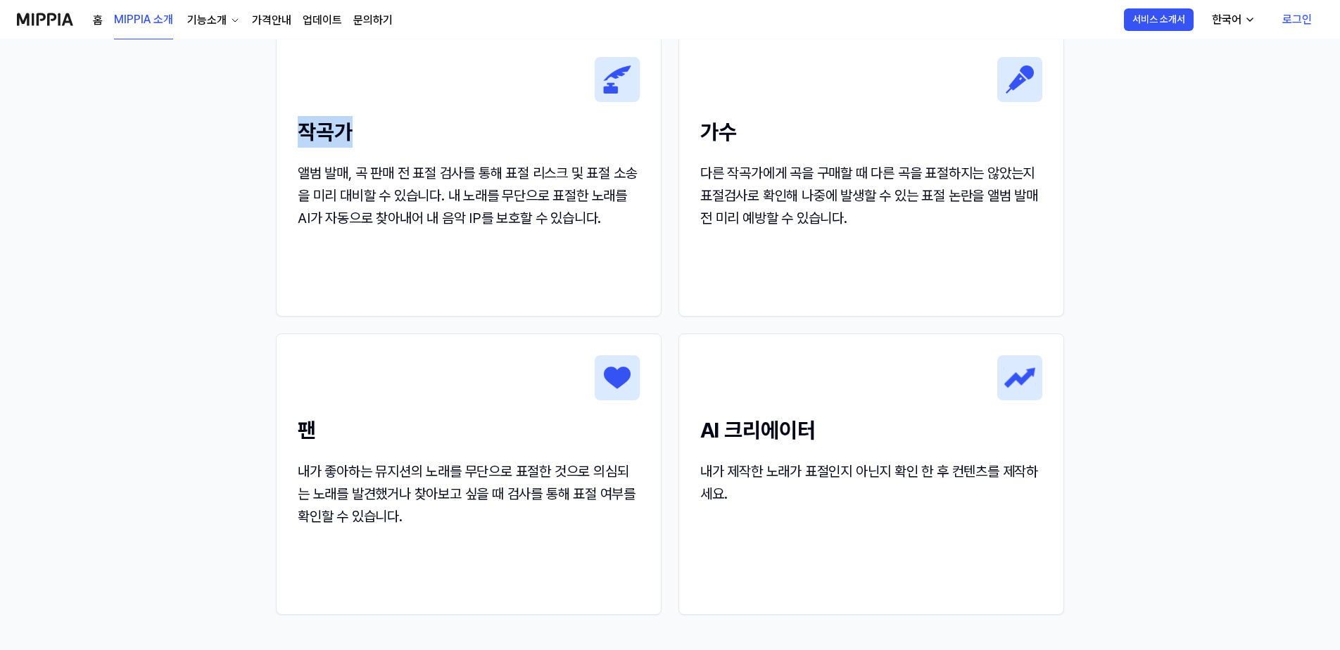
click at [340, 119] on h2 "작곡가" at bounding box center [469, 132] width 342 height 32
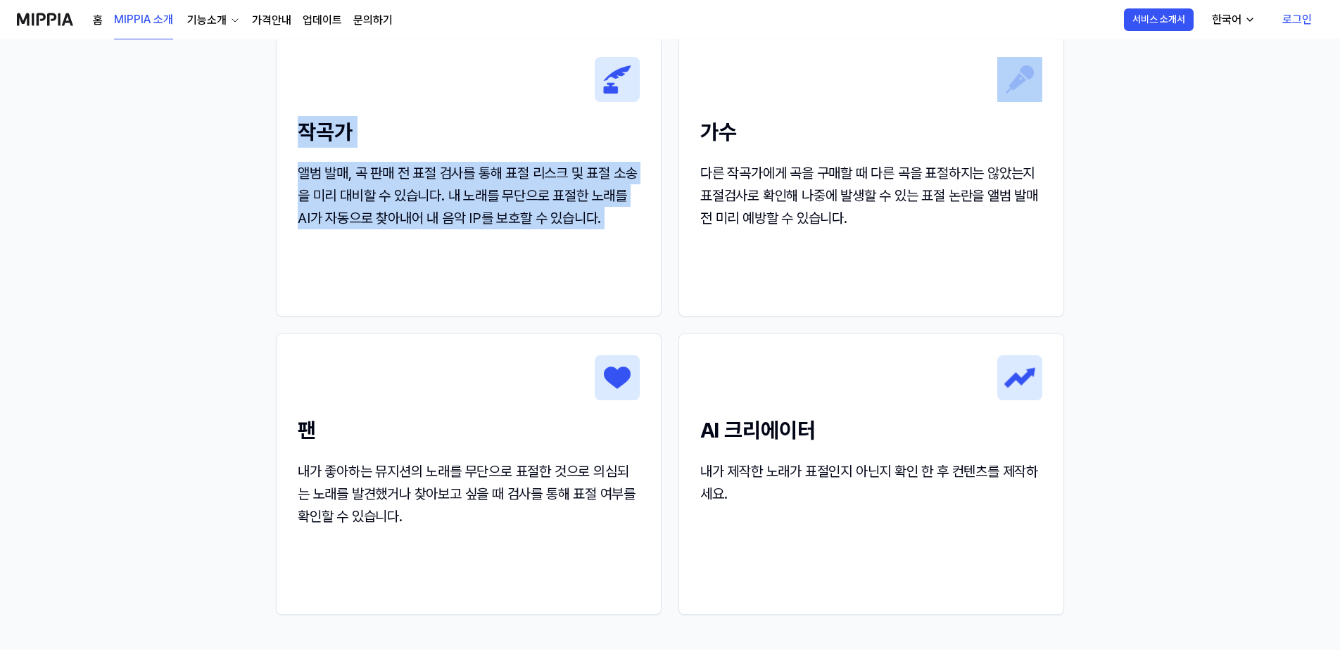
drag, startPoint x: 340, startPoint y: 119, endPoint x: 391, endPoint y: 227, distance: 119.3
click at [391, 227] on div "작곡가 앨범 발매, 곡 판매 전 표절 검사를 통해 표절 리스크 및 표절 소송을 미리 대비할 수 있습니다. 내 노래를 무단으로 표절한 노래를 A…" at bounding box center [469, 143] width 384 height 215
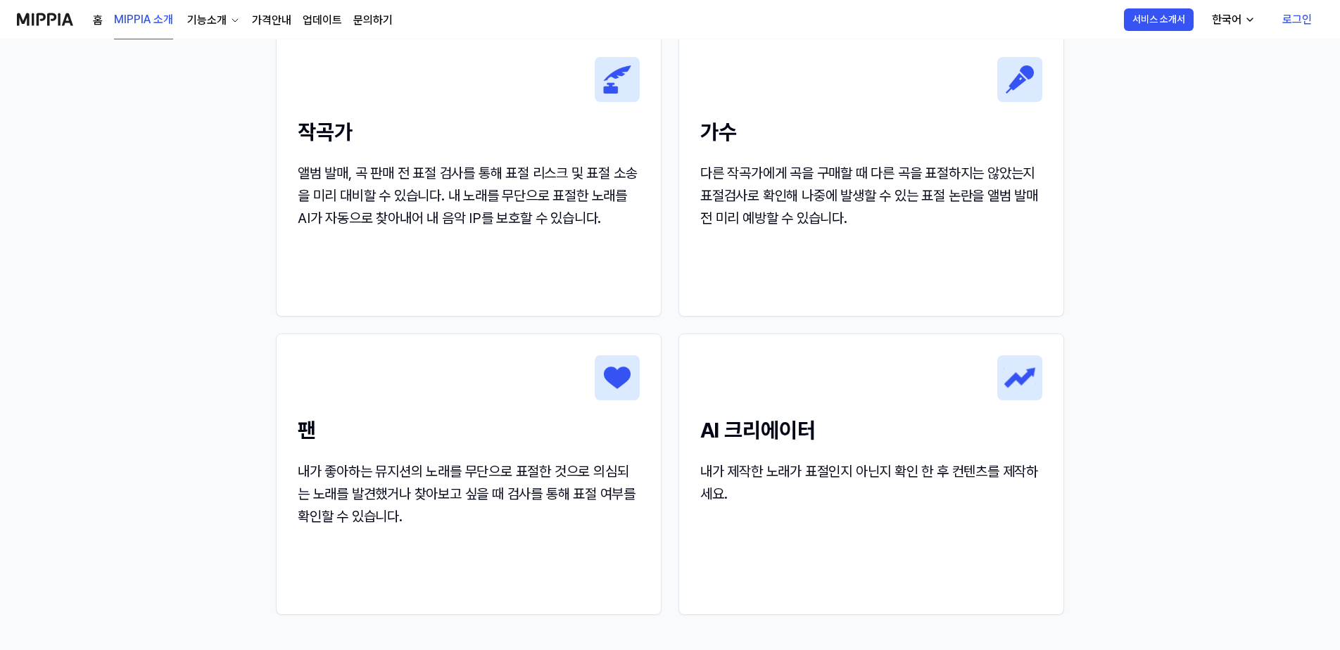
drag, startPoint x: 391, startPoint y: 227, endPoint x: 439, endPoint y: 439, distance: 217.9
click at [439, 439] on h2 "팬" at bounding box center [469, 431] width 342 height 32
click at [439, 438] on h2 "팬" at bounding box center [469, 431] width 342 height 32
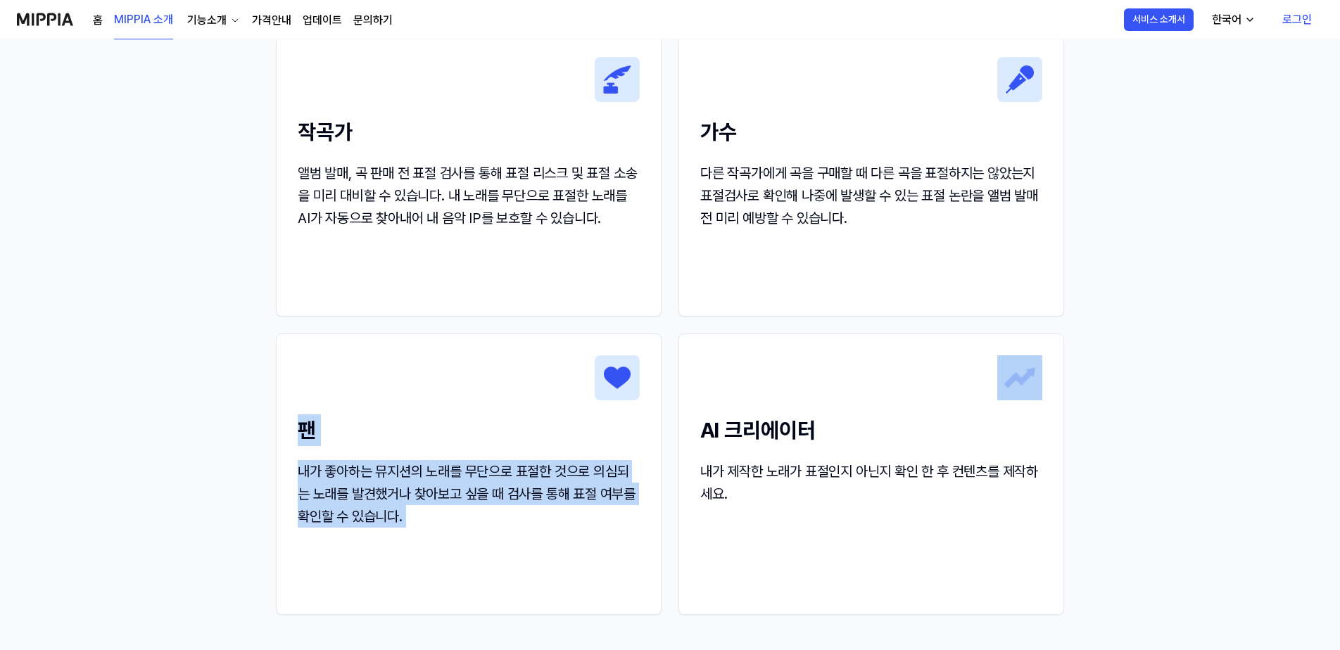
drag, startPoint x: 439, startPoint y: 438, endPoint x: 428, endPoint y: 510, distance: 72.0
click at [428, 510] on div "팬 내가 좋아하는 뮤지션의 노래를 무단으로 표절한 것으로 의심되는 노래를 발견했거나 찾아보고 싶을 때 검사를 통해 표절 여부를 확인할 수 있습…" at bounding box center [469, 441] width 384 height 215
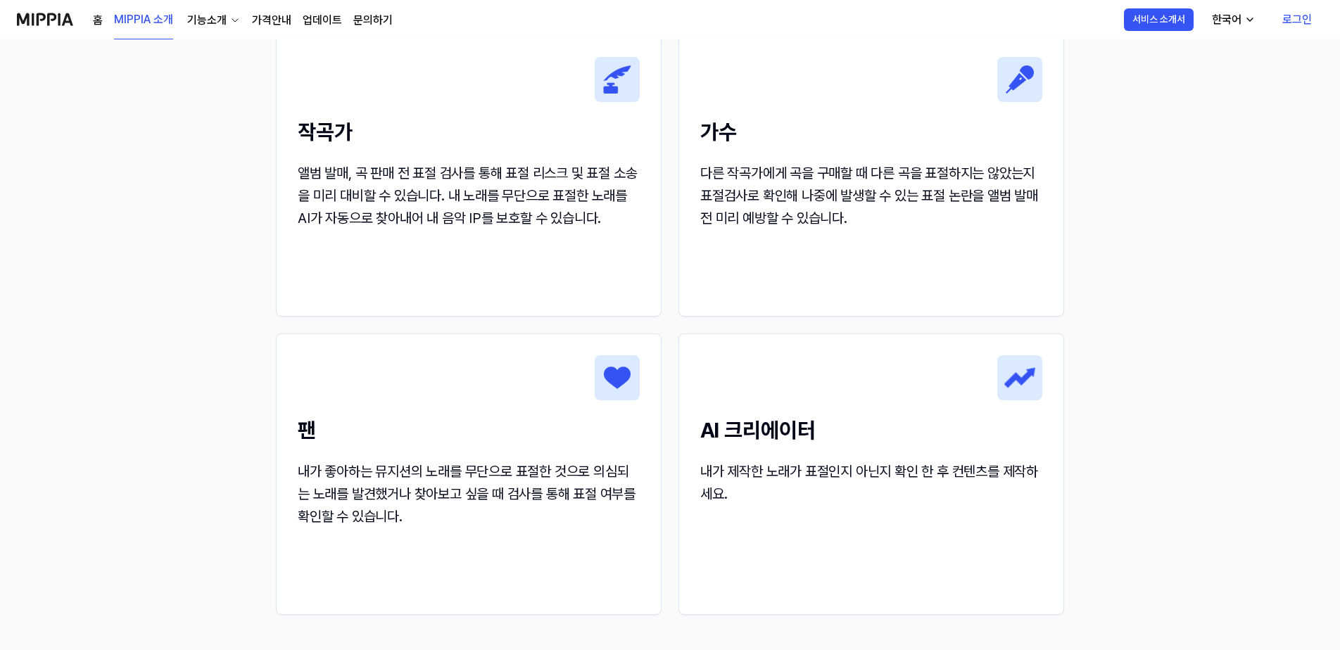
click at [912, 473] on div "내가 제작한 노래가 표절인지 아닌지 확인 한 후 컨텐츠를 제작하세요." at bounding box center [871, 482] width 342 height 45
click at [911, 475] on div "내가 제작한 노래가 표절인지 아닌지 확인 한 후 컨텐츠를 제작하세요." at bounding box center [871, 482] width 342 height 45
drag, startPoint x: 911, startPoint y: 475, endPoint x: 869, endPoint y: 400, distance: 86.3
click at [869, 400] on div "AI 크리에이터 내가 제작한 노래가 표절인지 아닌지 확인 한 후 컨텐츠를 제작하세요." at bounding box center [871, 430] width 384 height 192
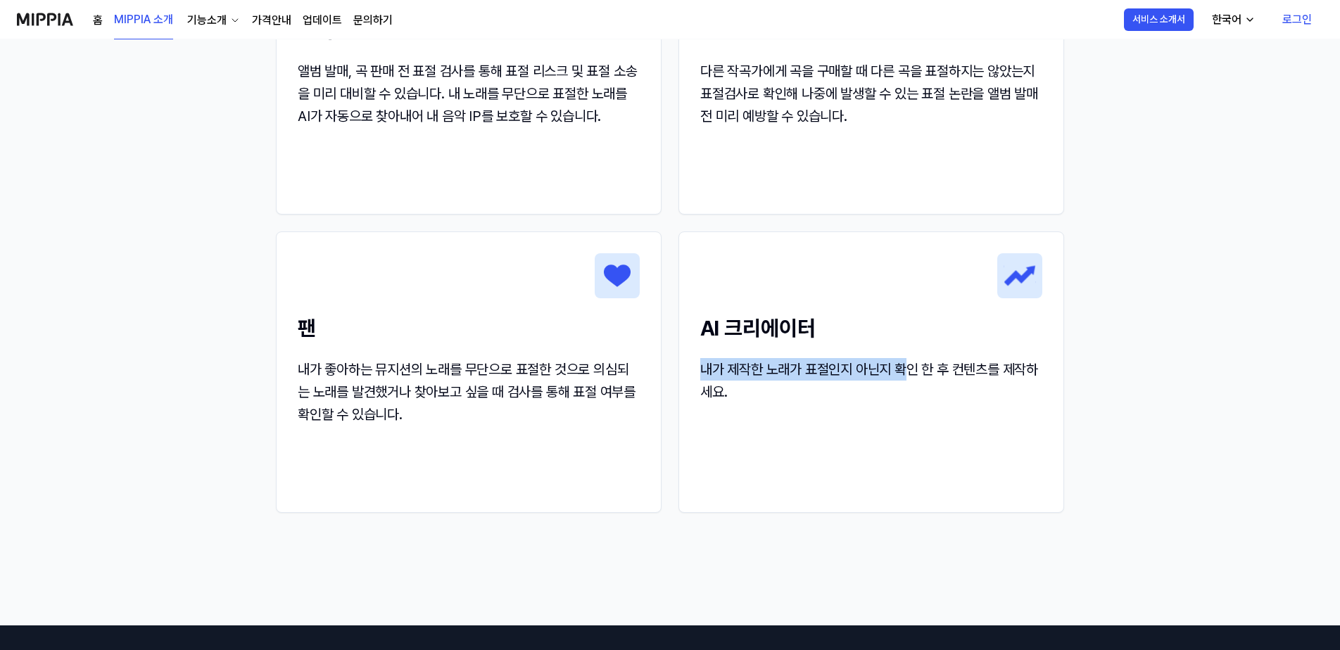
scroll to position [1759, 0]
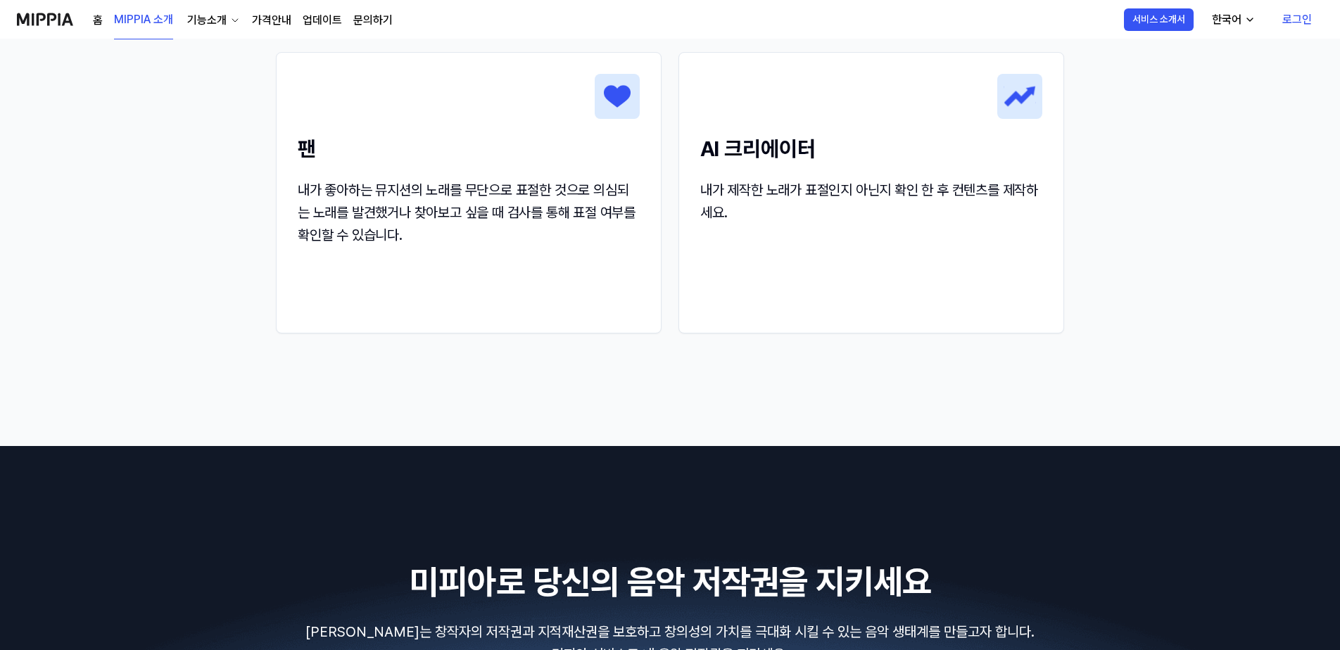
click at [753, 136] on h2 "AI 크리에이터" at bounding box center [871, 149] width 342 height 32
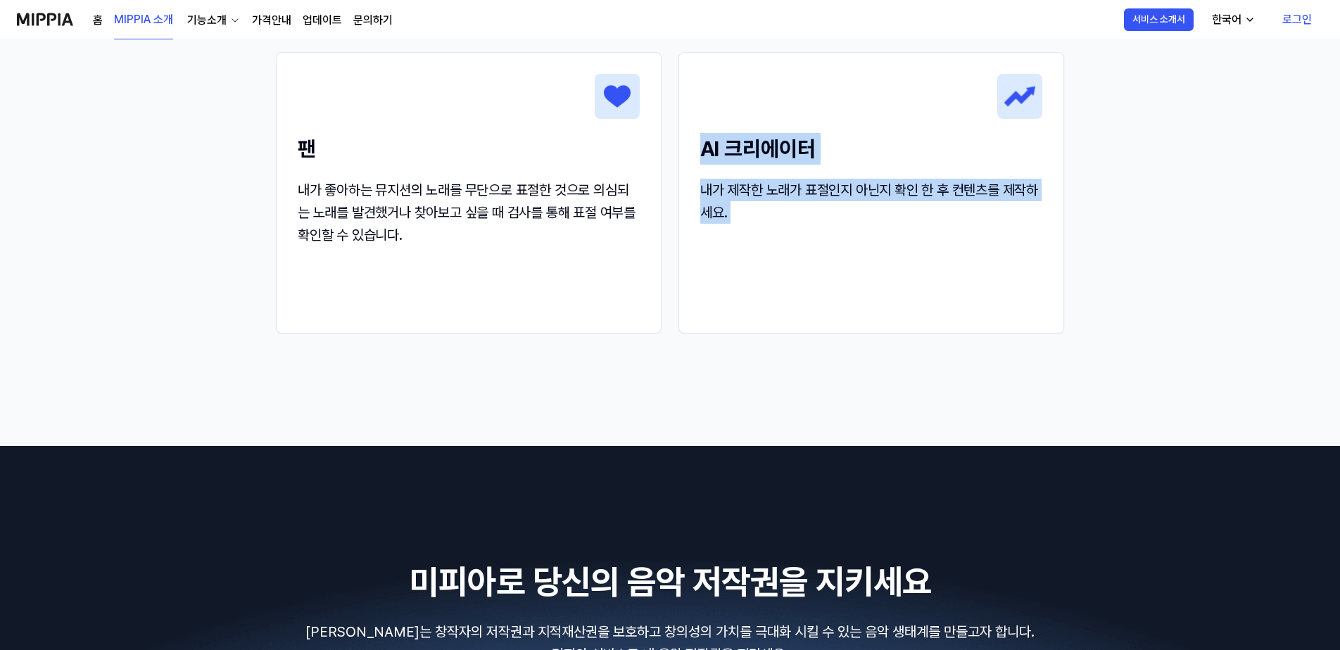
drag, startPoint x: 753, startPoint y: 136, endPoint x: 800, endPoint y: 238, distance: 112.4
click at [790, 206] on div "AI 크리에이터 내가 제작한 노래가 표절인지 아닌지 확인 한 후 컨텐츠를 제작하세요." at bounding box center [871, 149] width 384 height 192
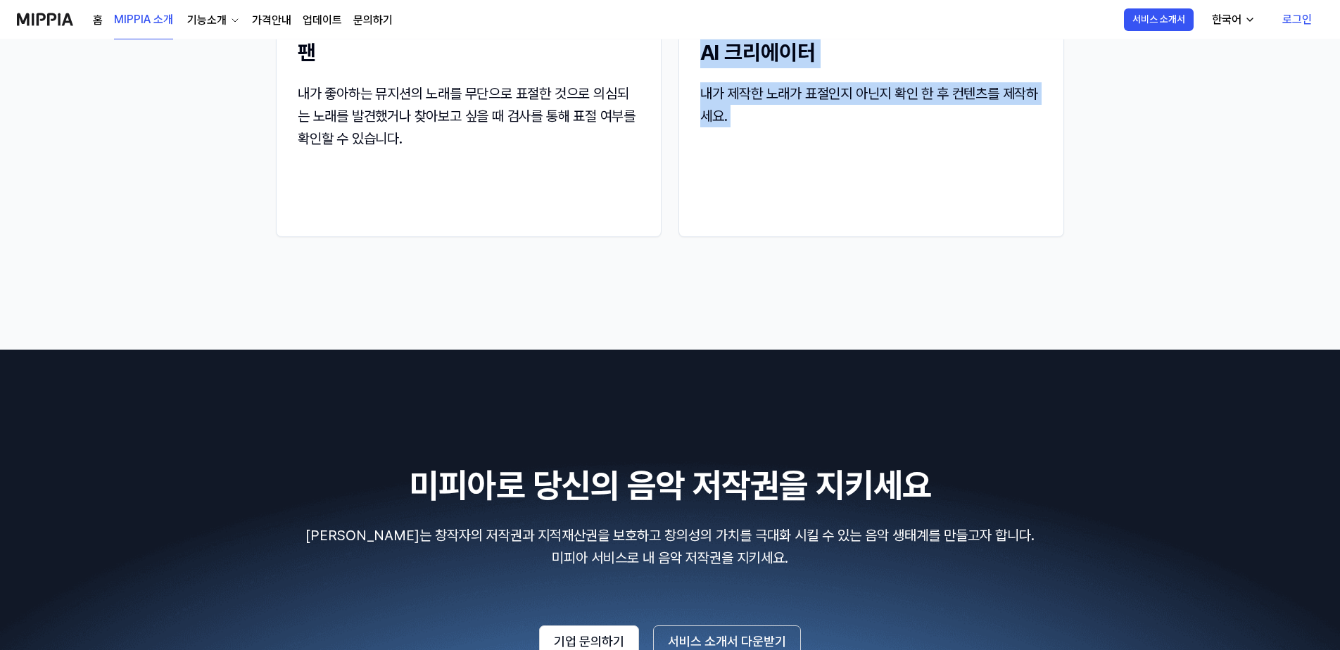
scroll to position [2111, 0]
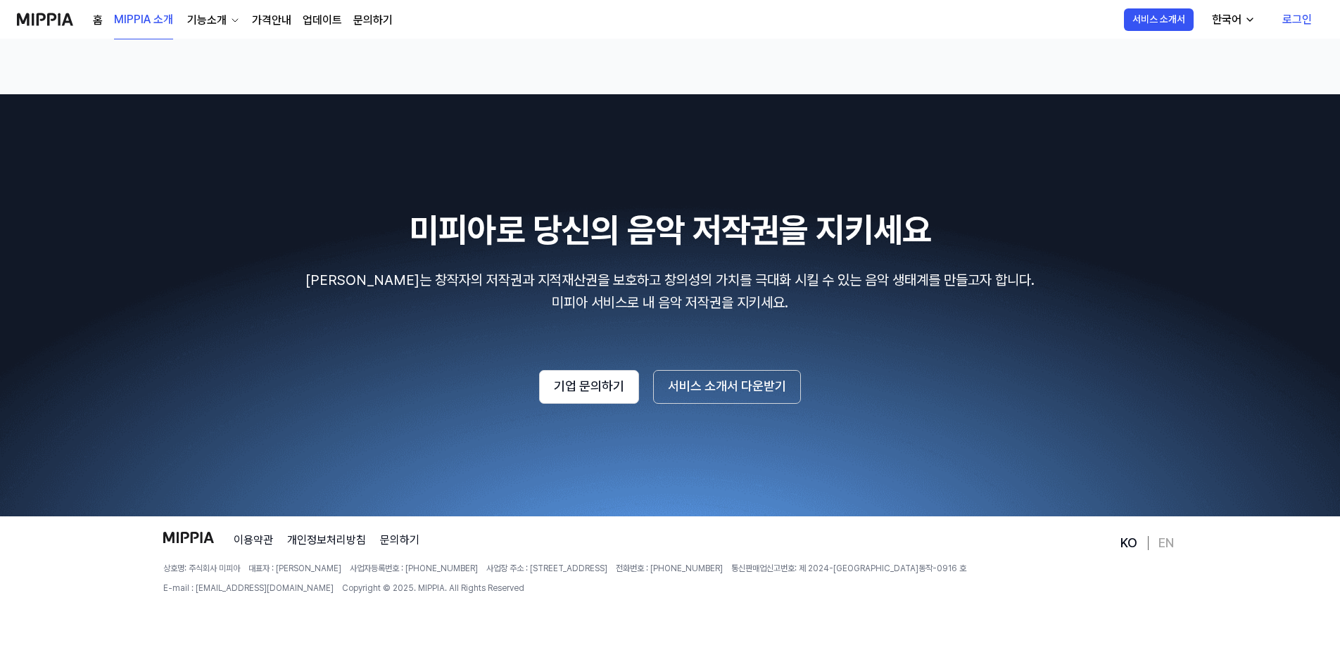
click at [777, 210] on h2 "미피아로 당신의 음악 저작권을 지키세요" at bounding box center [670, 230] width 1306 height 47
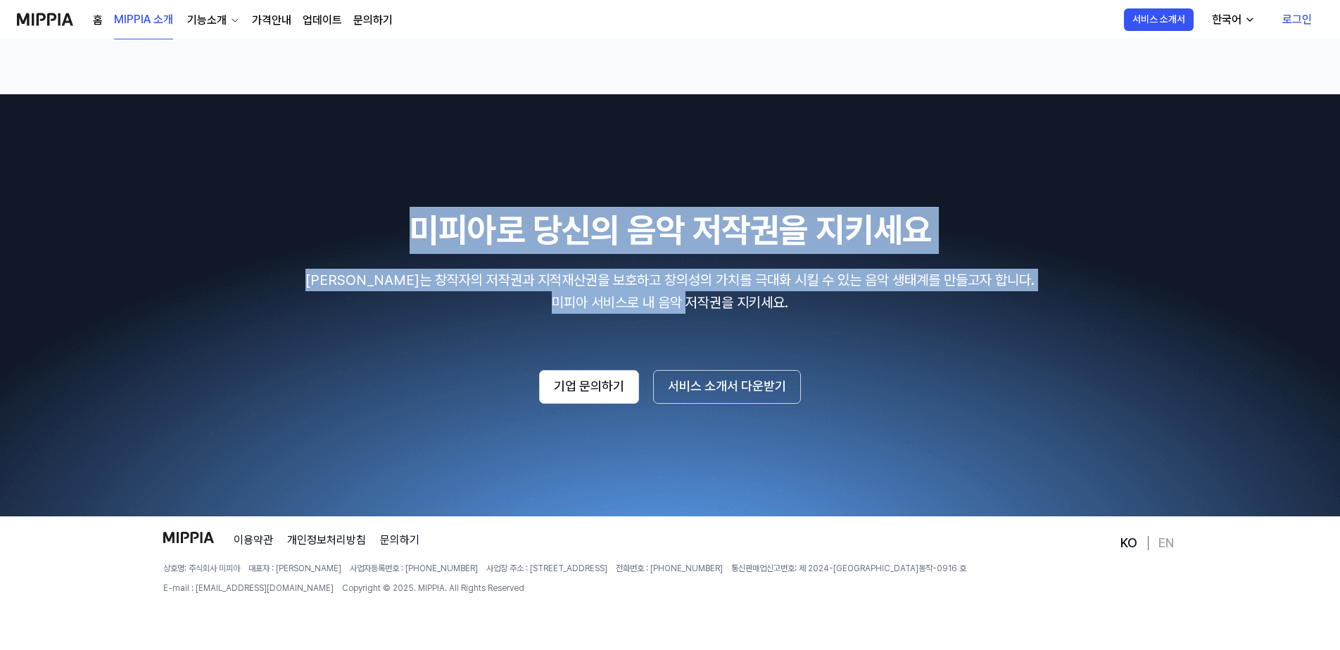
drag, startPoint x: 816, startPoint y: 305, endPoint x: 379, endPoint y: 220, distance: 445.3
click at [379, 220] on div "미피아로 당신의 음악 저작권을 지키세요 미피아는 창작자의 저작권과 지적재산권을 보호하고 창의성의 가치를 극대화 시킬 수 있는 음악 생태계를 만…" at bounding box center [670, 305] width 1306 height 196
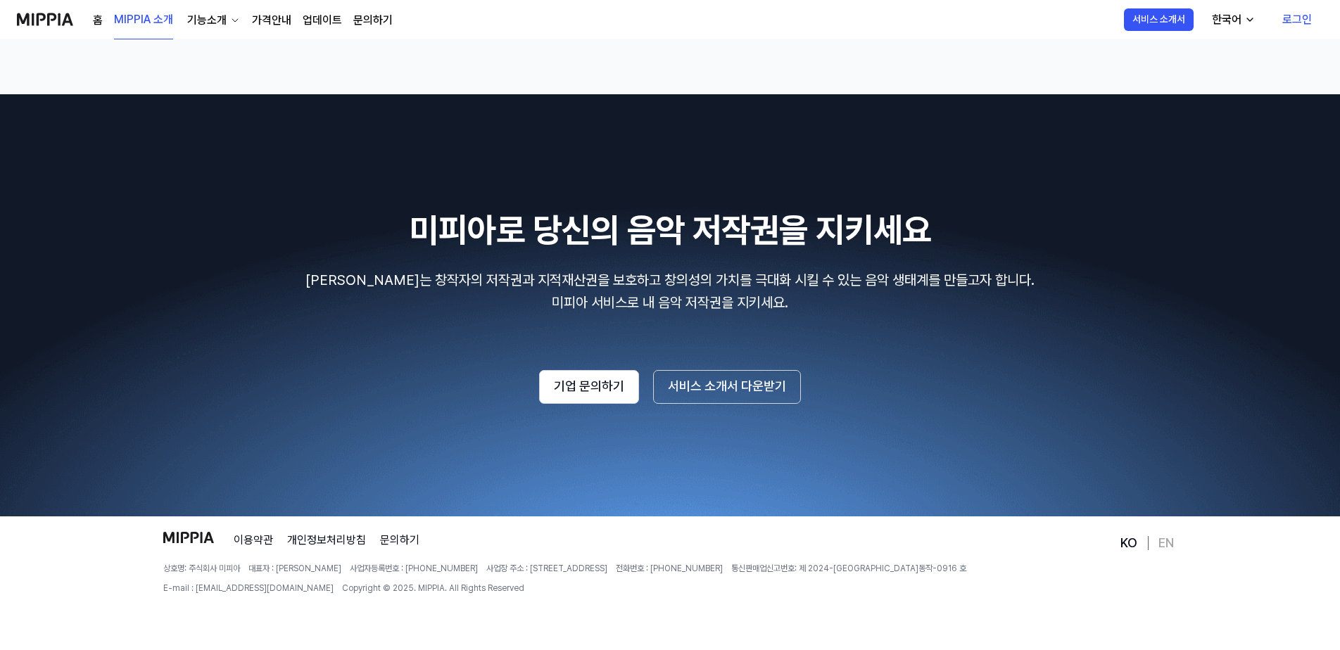
drag, startPoint x: 1101, startPoint y: 590, endPoint x: 1100, endPoint y: 602, distance: 12.7
click at [1100, 602] on div "이용약관 개인정보처리방침 문의하기 상호명: 주식회사 미피아 대표자 : 오찬호 사업자등록번호 : [PHONE_NUMBER] 사업장 주소 : [S…" at bounding box center [640, 592] width 954 height 120
click at [1089, 617] on div "이용약관 개인정보처리방침 문의하기 상호명: 주식회사 미피아 대표자 : 오찬호 사업자등록번호 : [PHONE_NUMBER] 사업장 주소 : [S…" at bounding box center [640, 592] width 954 height 120
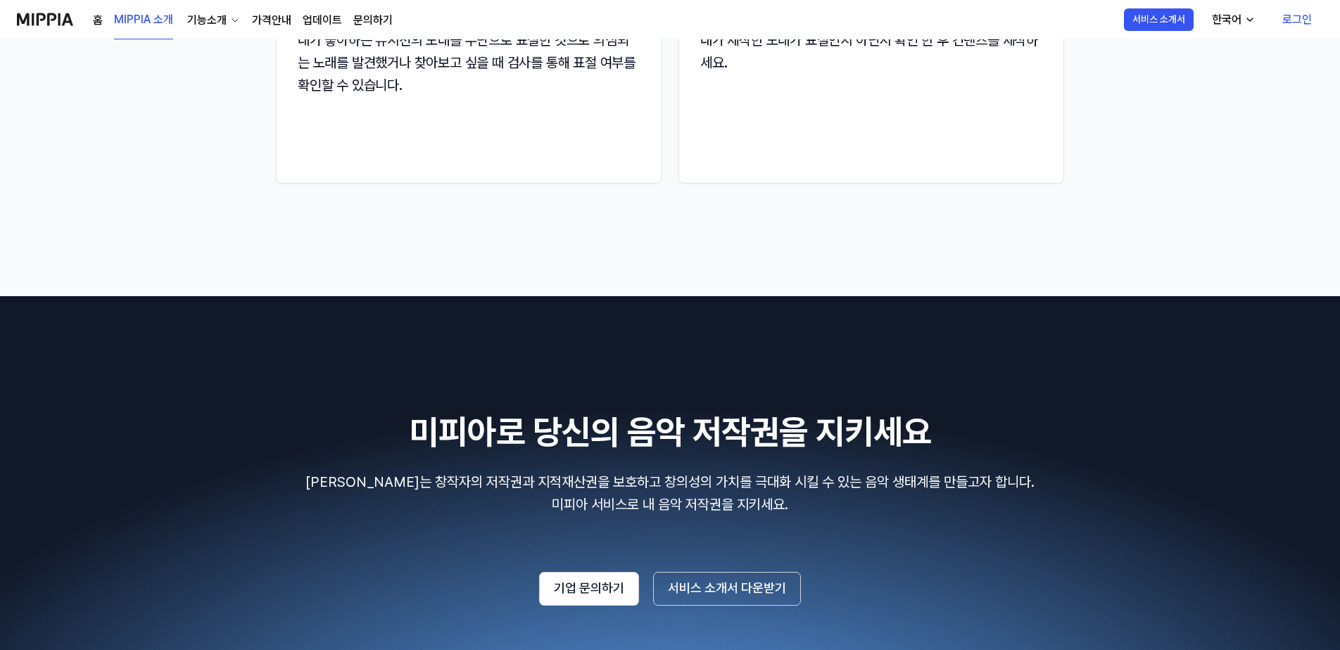
scroll to position [0, 0]
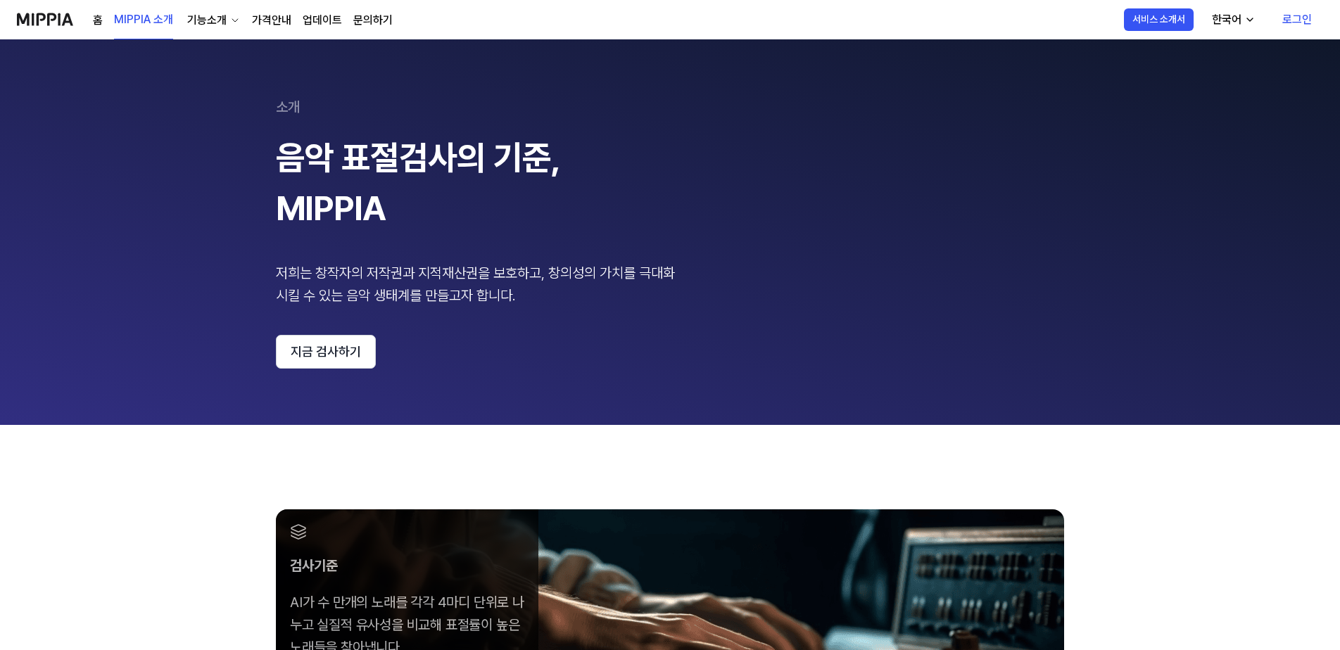
drag, startPoint x: 1156, startPoint y: 536, endPoint x: 1220, endPoint y: 30, distance: 510.7
click at [1251, 20] on icon "button" at bounding box center [1249, 19] width 11 height 11
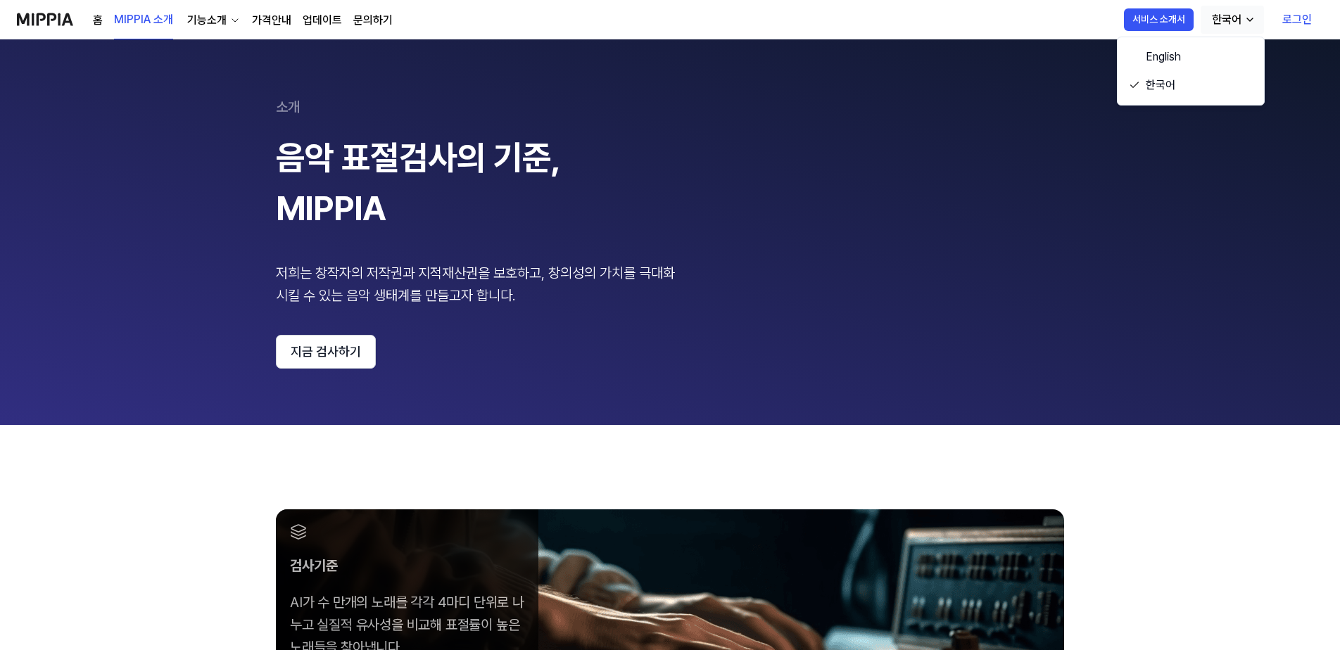
click at [1251, 27] on button "한국어" at bounding box center [1232, 20] width 63 height 28
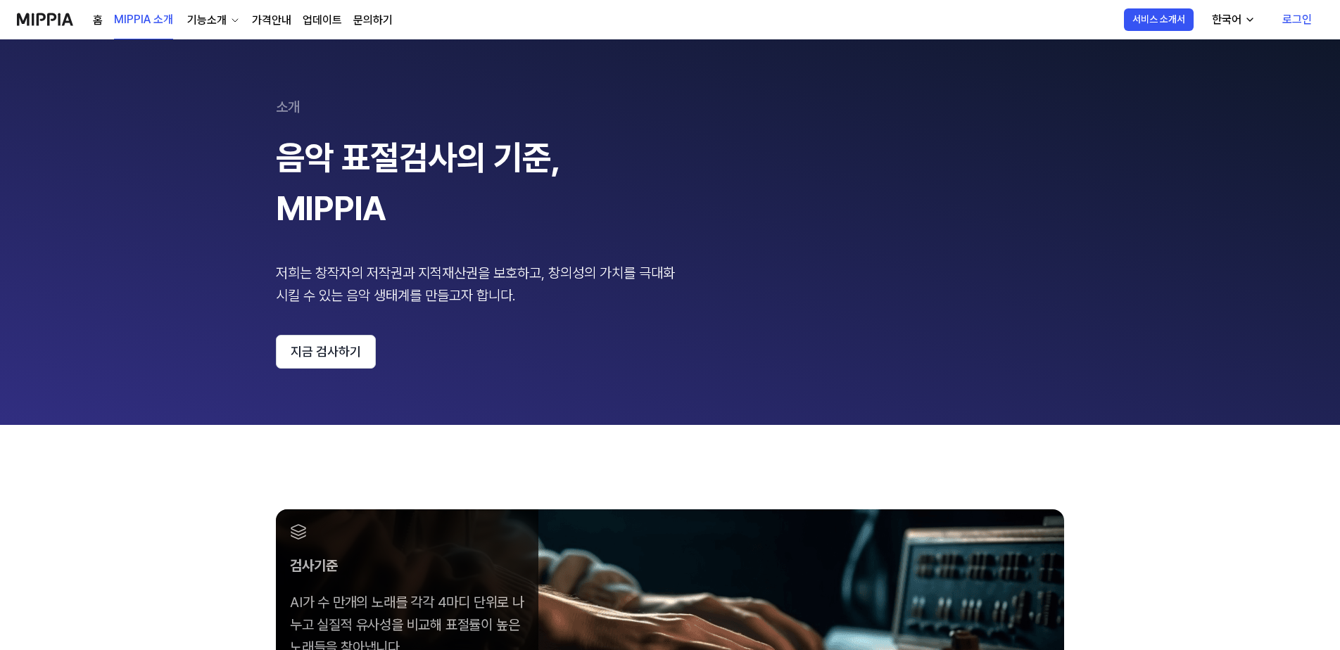
drag, startPoint x: 734, startPoint y: 77, endPoint x: 722, endPoint y: 97, distance: 23.1
click at [733, 79] on 페이지 "소개 음악 표절검사의 기준, MIPPIA 저희는 창작자의 저작권과 지적재산권을 보호하고, 창의성의 가치를 극대화 시킬 수 있는 음악 생태계를 …" at bounding box center [670, 232] width 1340 height 386
drag, startPoint x: 258, startPoint y: 369, endPoint x: 265, endPoint y: 366, distance: 8.2
click at [258, 369] on 페이지 "소개 음악 표절검사의 기준, MIPPIA 저희는 창작자의 저작권과 지적재산권을 보호하고, 창의성의 가치를 극대화 시킬 수 있는 음악 생태계를 …" at bounding box center [670, 232] width 1340 height 386
click at [278, 364] on button "지금 검사하기" at bounding box center [326, 352] width 100 height 34
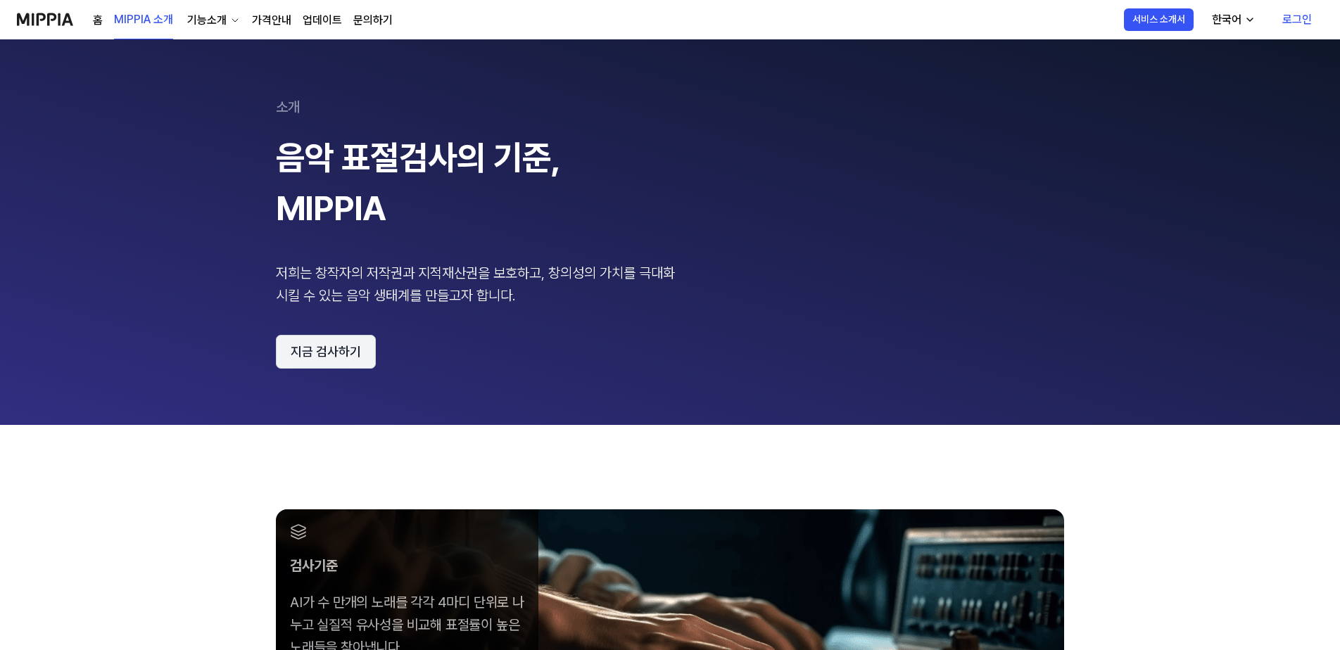
click at [359, 367] on button "지금 검사하기" at bounding box center [326, 352] width 100 height 34
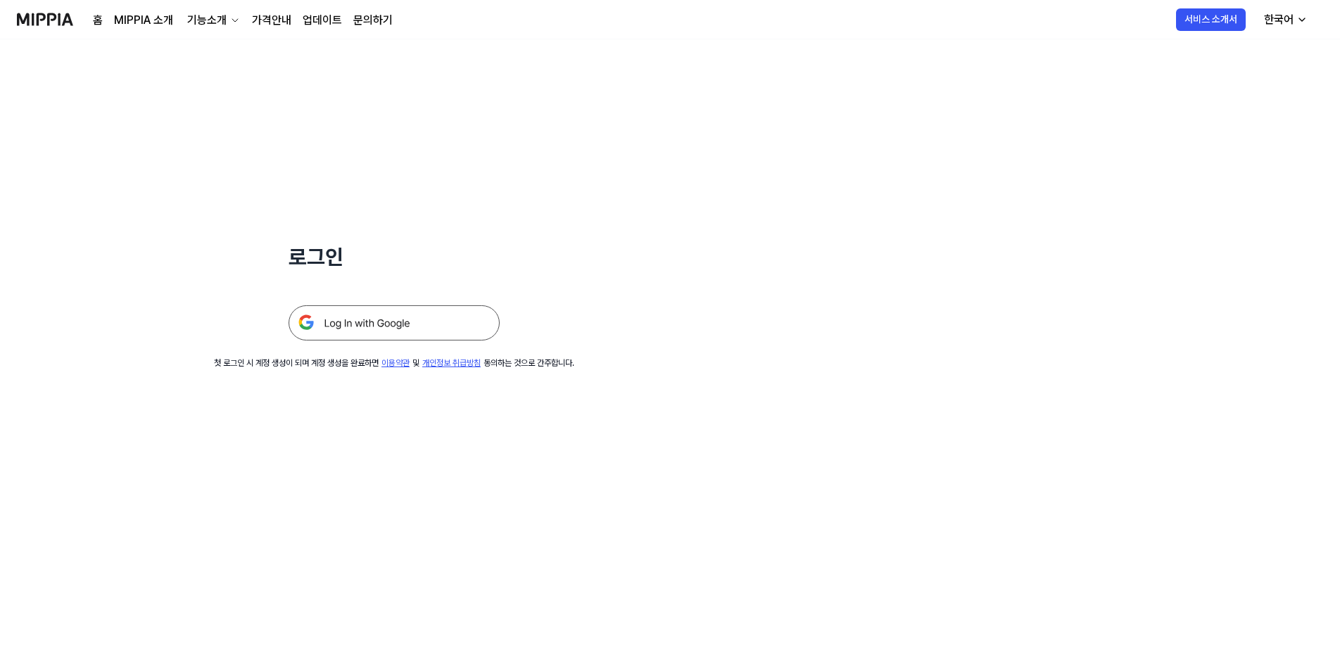
click at [351, 312] on img at bounding box center [394, 322] width 211 height 35
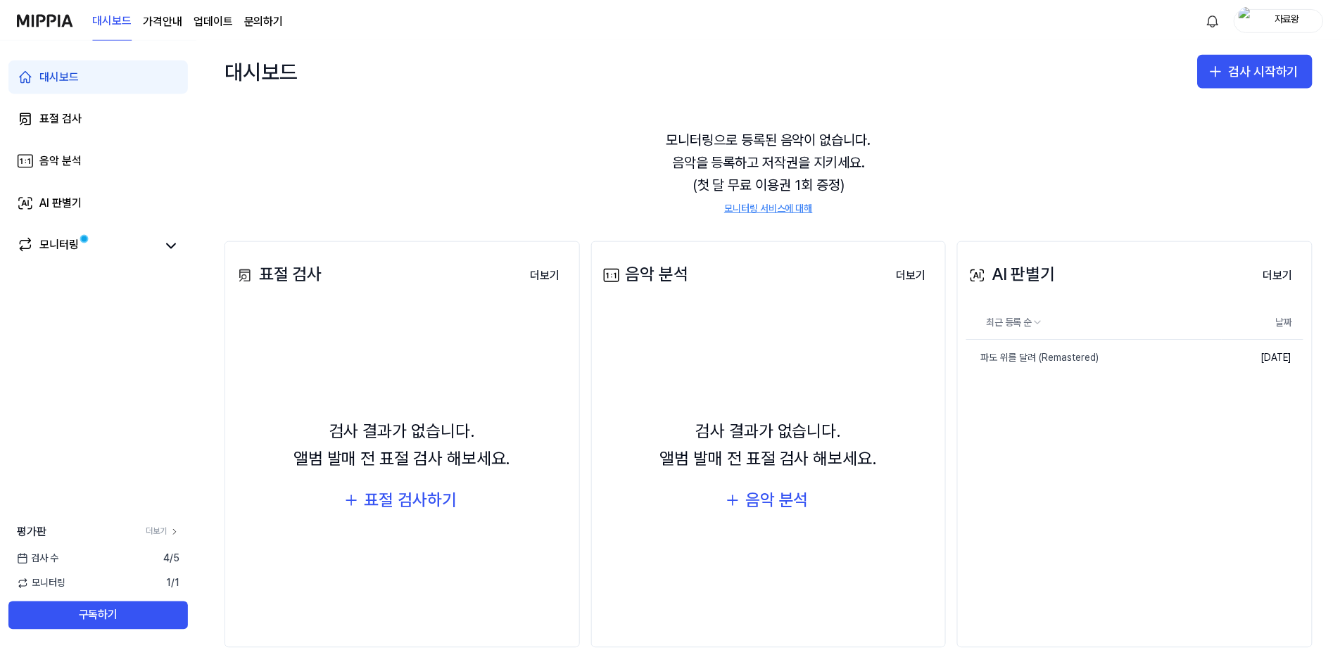
scroll to position [53, 0]
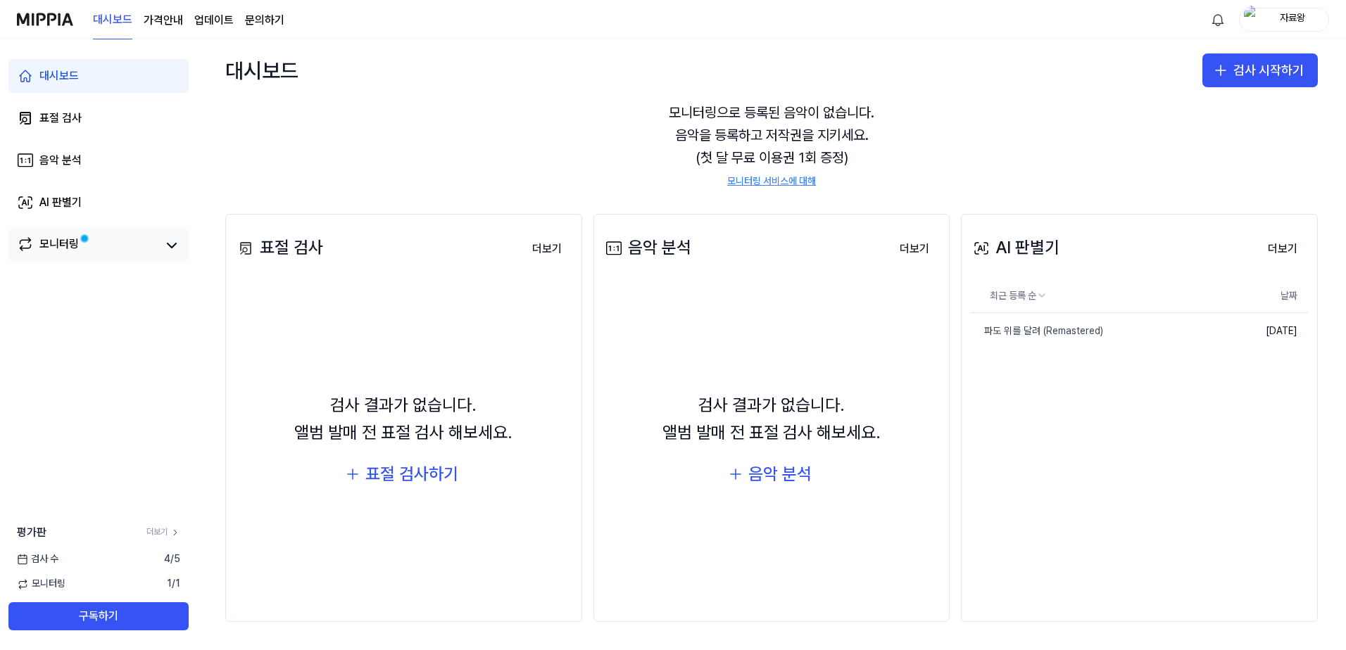
click at [147, 238] on link "모니터링" at bounding box center [87, 246] width 141 height 20
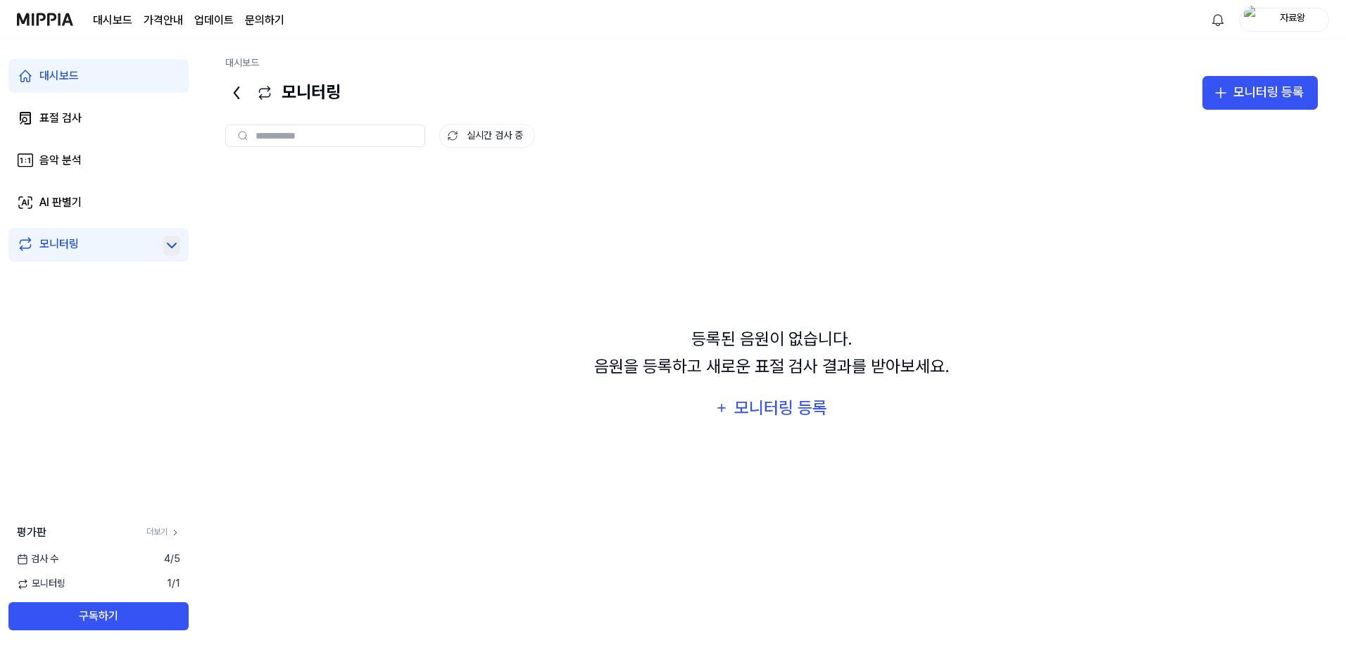
click at [167, 249] on icon at bounding box center [171, 245] width 17 height 17
click at [171, 264] on div "대시보드 표절 검사 음악 분석 AI 판별기 모니터링" at bounding box center [98, 161] width 197 height 244
click at [161, 532] on link "더보기" at bounding box center [163, 532] width 34 height 12
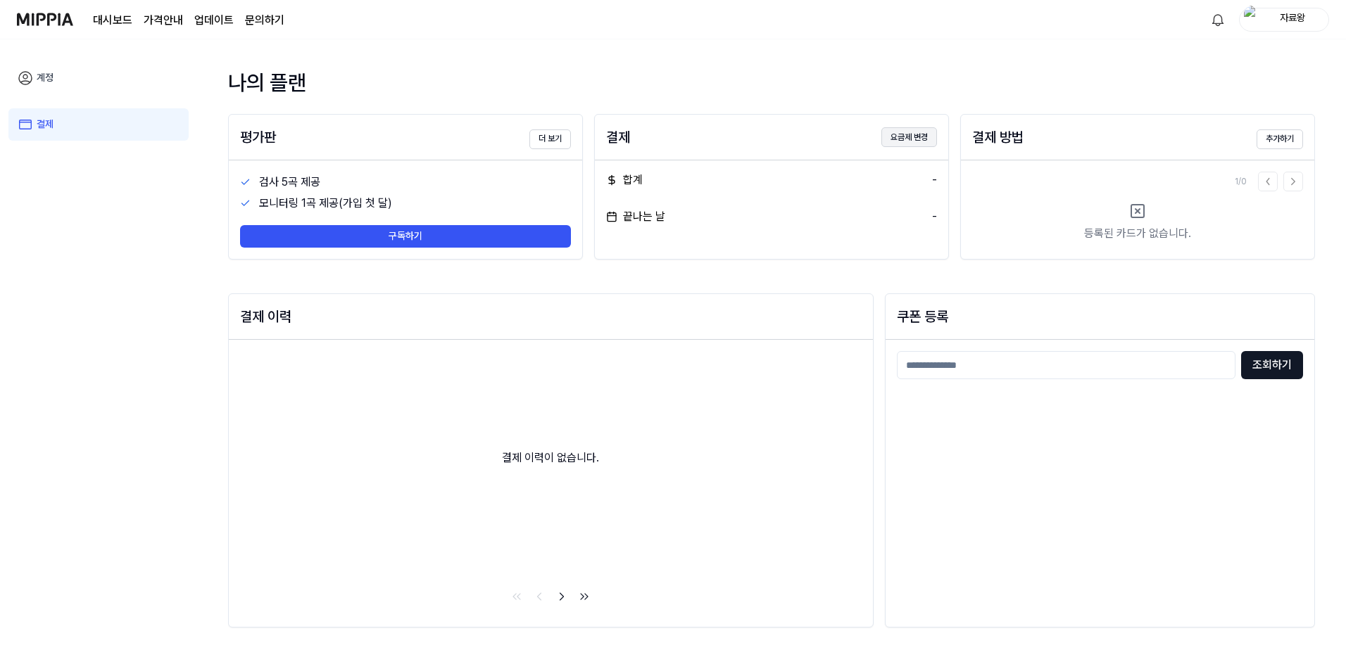
click at [935, 137] on button "요금제 변경" at bounding box center [909, 137] width 56 height 20
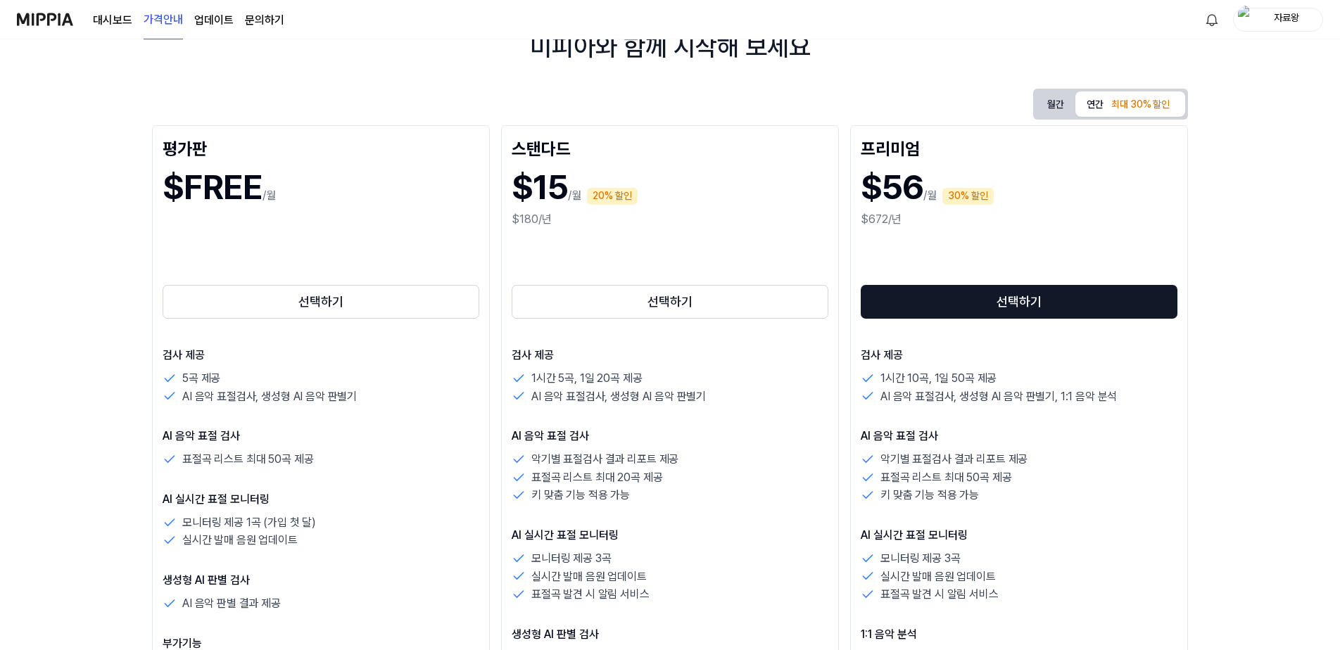
scroll to position [141, 0]
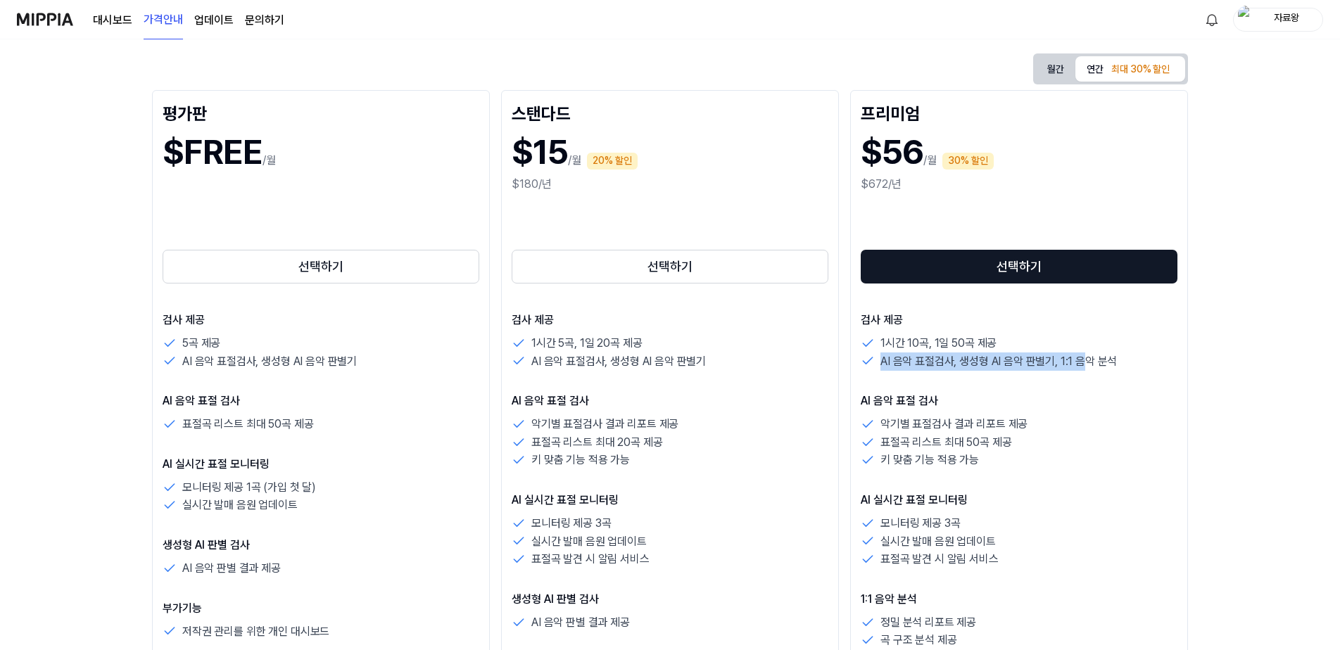
drag, startPoint x: 1085, startPoint y: 355, endPoint x: 1077, endPoint y: 335, distance: 21.2
click at [1077, 335] on div "1시간 10곡, 1일 50곡 제공 AI 음악 표절검사, 생성형 AI 음악 판별기, 1:1 음악 분석" at bounding box center [1019, 352] width 317 height 36
click at [1077, 335] on div "1시간 10곡, 1일 50곡 제공" at bounding box center [1019, 343] width 317 height 18
click at [1058, 70] on button "월간" at bounding box center [1055, 69] width 39 height 22
click at [1123, 67] on div "최대 30% 할인" at bounding box center [1140, 69] width 67 height 17
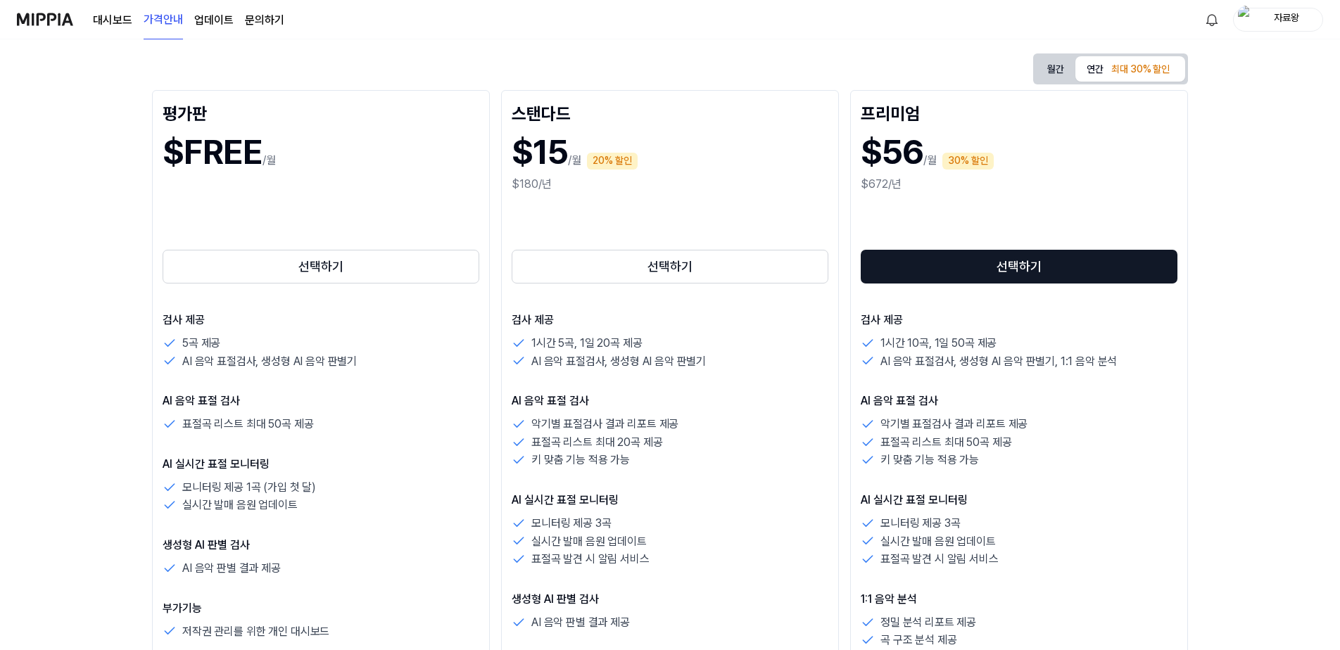
click at [1048, 63] on button "월간" at bounding box center [1055, 69] width 39 height 22
click at [1114, 63] on div "최대 30% 할인" at bounding box center [1140, 69] width 67 height 17
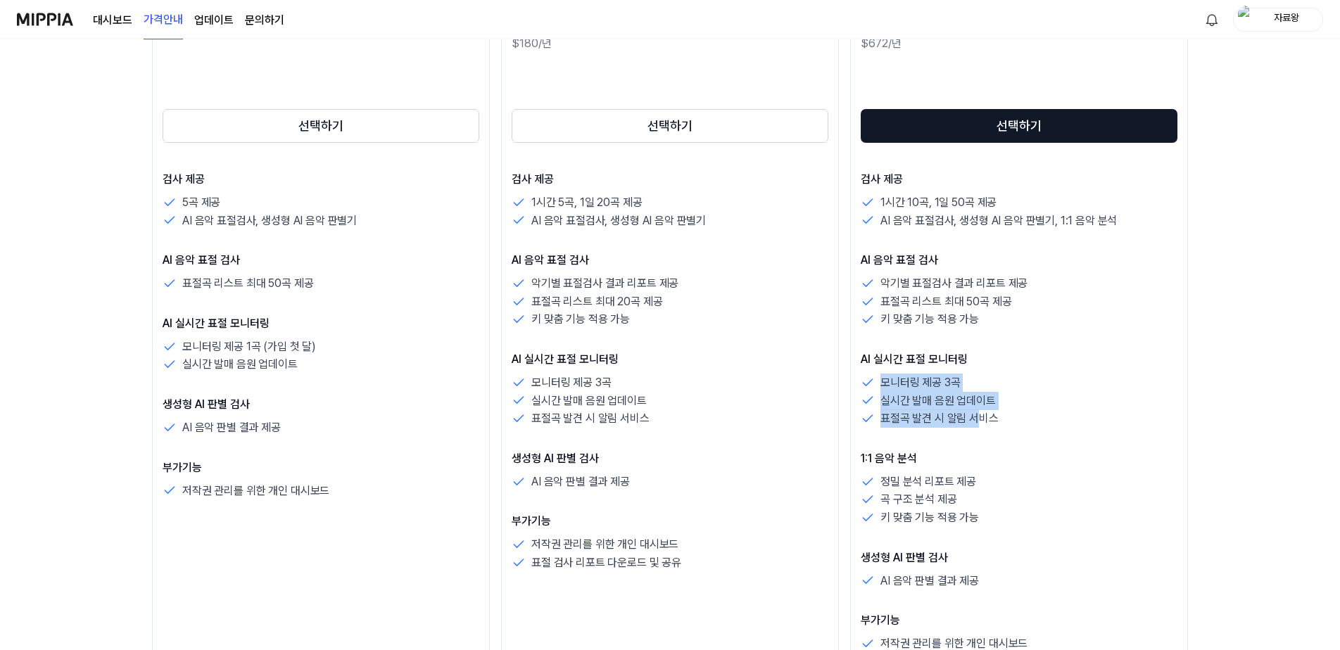
drag, startPoint x: 975, startPoint y: 364, endPoint x: 959, endPoint y: 469, distance: 106.0
click at [959, 468] on div "검사 제공 1시간 10곡, 1일 50곡 제공 AI 음악 표절검사, 생성형 AI 음악 판별기, 1:1 음악 분석 AI 음악 표절 검사 악기별 표…" at bounding box center [1019, 430] width 317 height 518
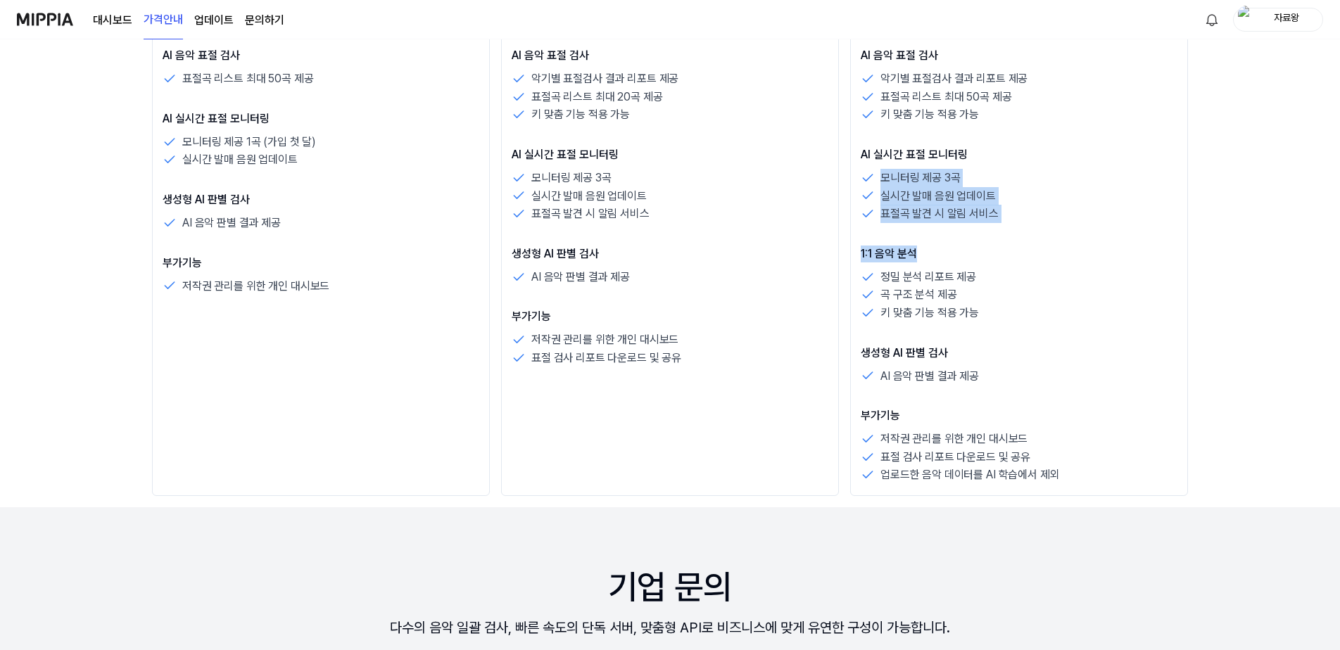
scroll to position [493, 0]
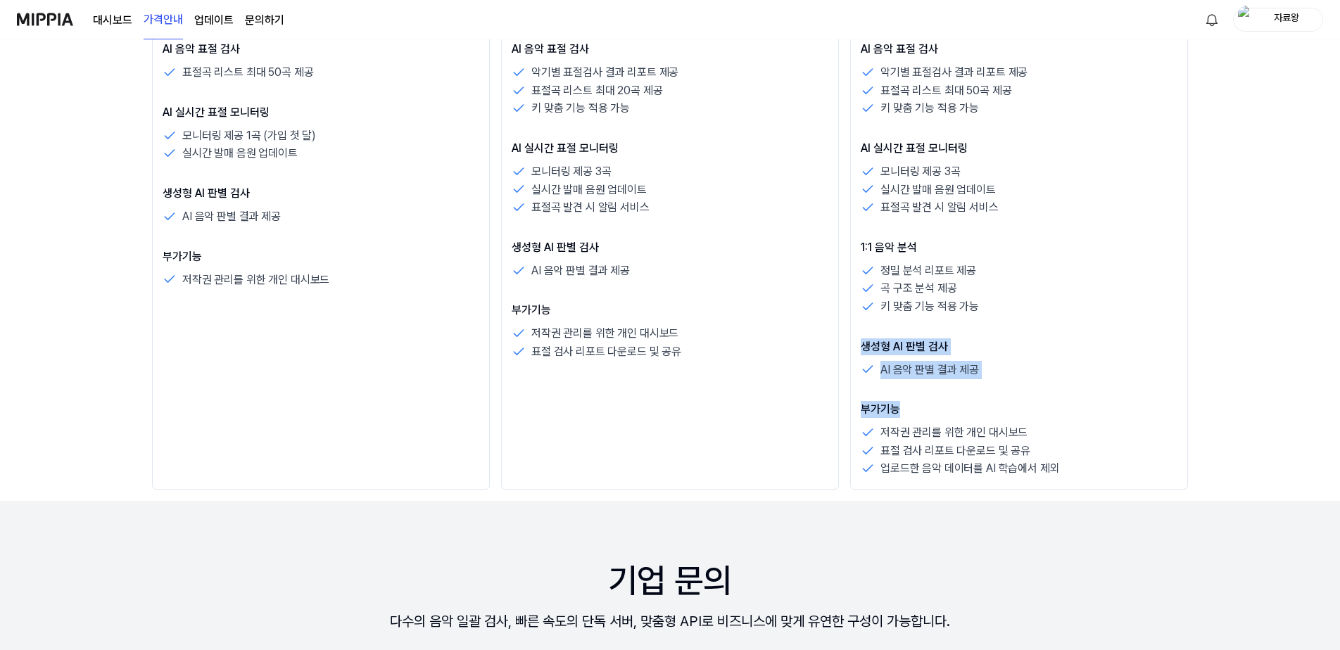
drag, startPoint x: 968, startPoint y: 392, endPoint x: 997, endPoint y: 305, distance: 91.0
click at [997, 305] on div "검사 제공 1시간 10곡, 1일 50곡 제공 AI 음악 표절검사, 생성형 AI 음악 판별기, 1:1 음악 분석 AI 음악 표절 검사 악기별 표…" at bounding box center [1019, 219] width 317 height 518
click at [1018, 415] on p "부가기능" at bounding box center [1019, 409] width 317 height 17
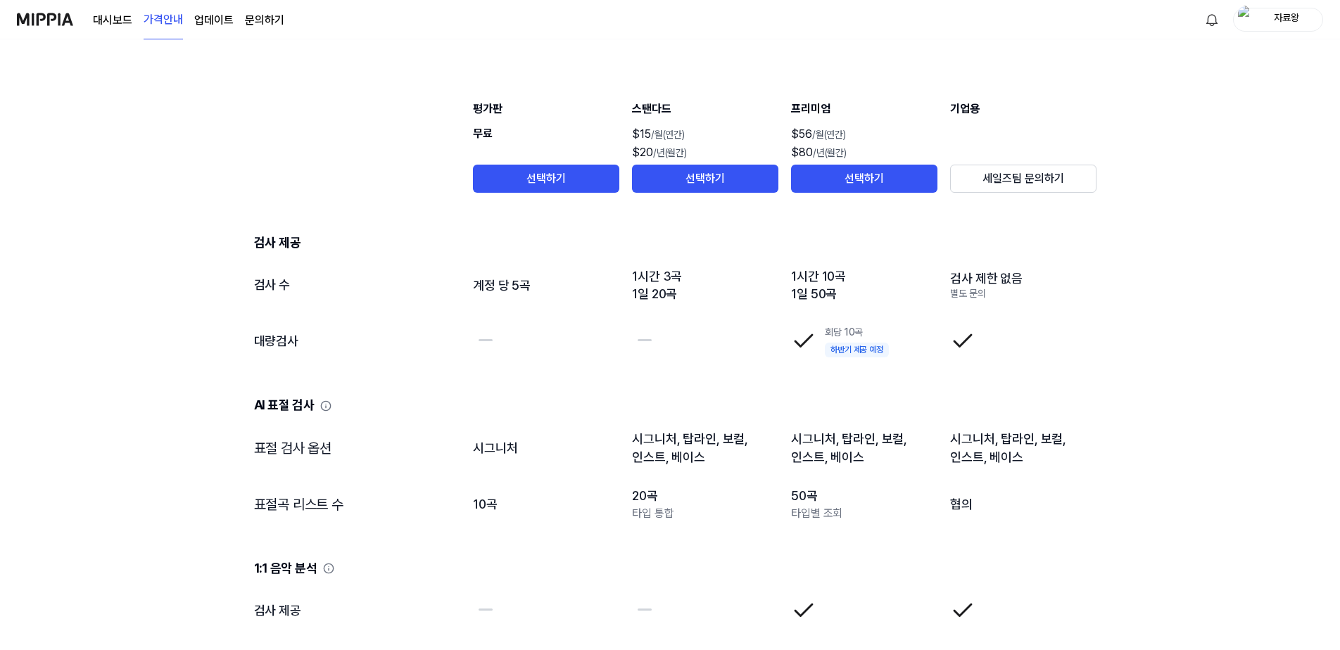
scroll to position [1478, 0]
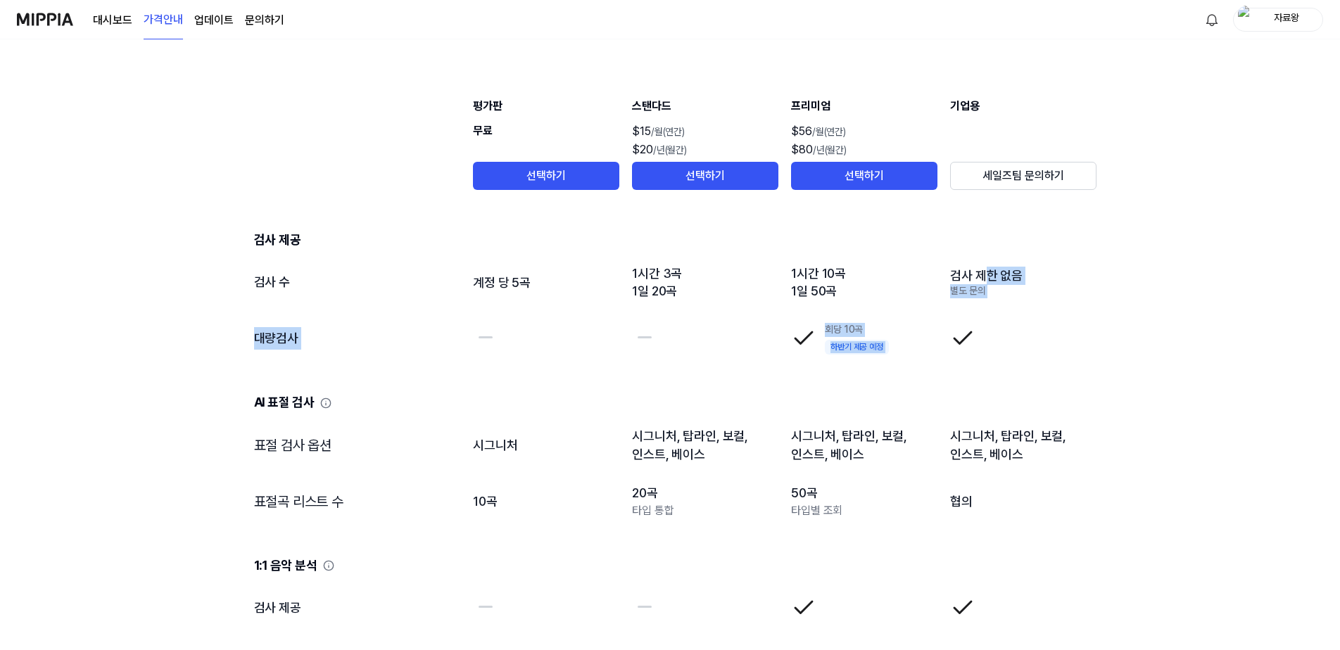
drag, startPoint x: 993, startPoint y: 283, endPoint x: 1074, endPoint y: 353, distance: 107.3
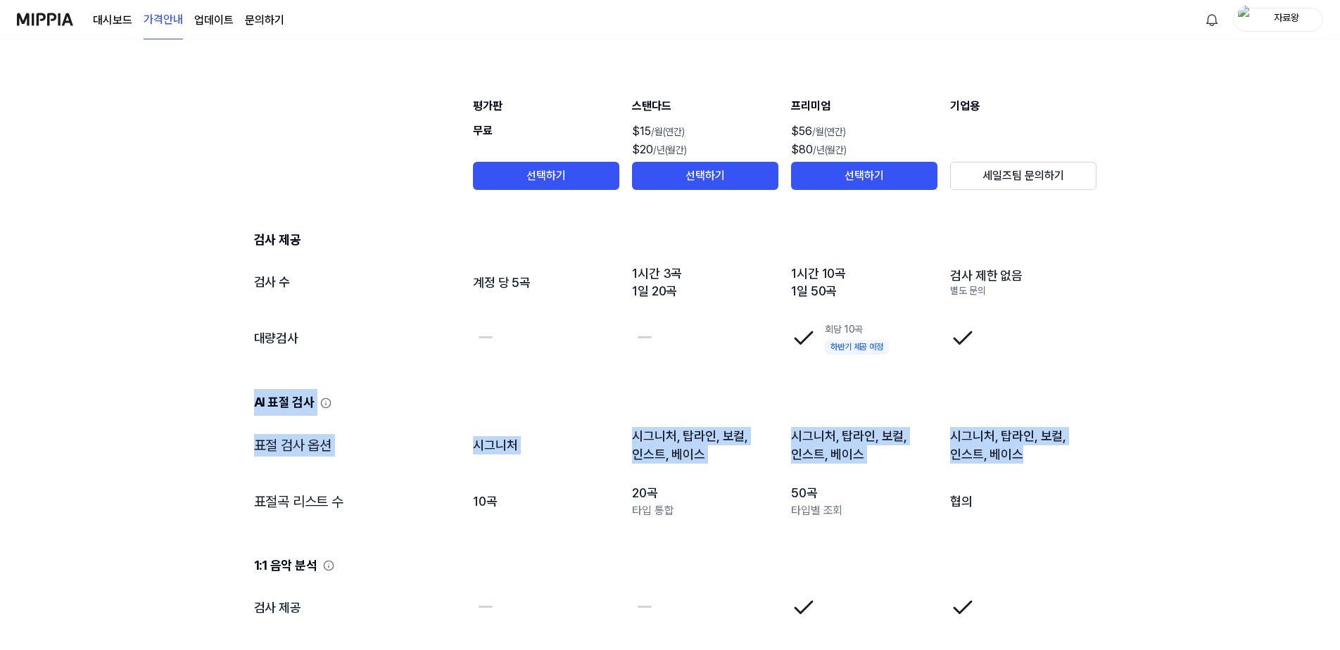
drag, startPoint x: 1074, startPoint y: 353, endPoint x: 1028, endPoint y: 356, distance: 45.8
drag, startPoint x: 1028, startPoint y: 356, endPoint x: 999, endPoint y: 458, distance: 106.0
click at [999, 458] on td "시그니처, 탑라인, 보컬, 인스트, 베이스" at bounding box center [1023, 445] width 148 height 56
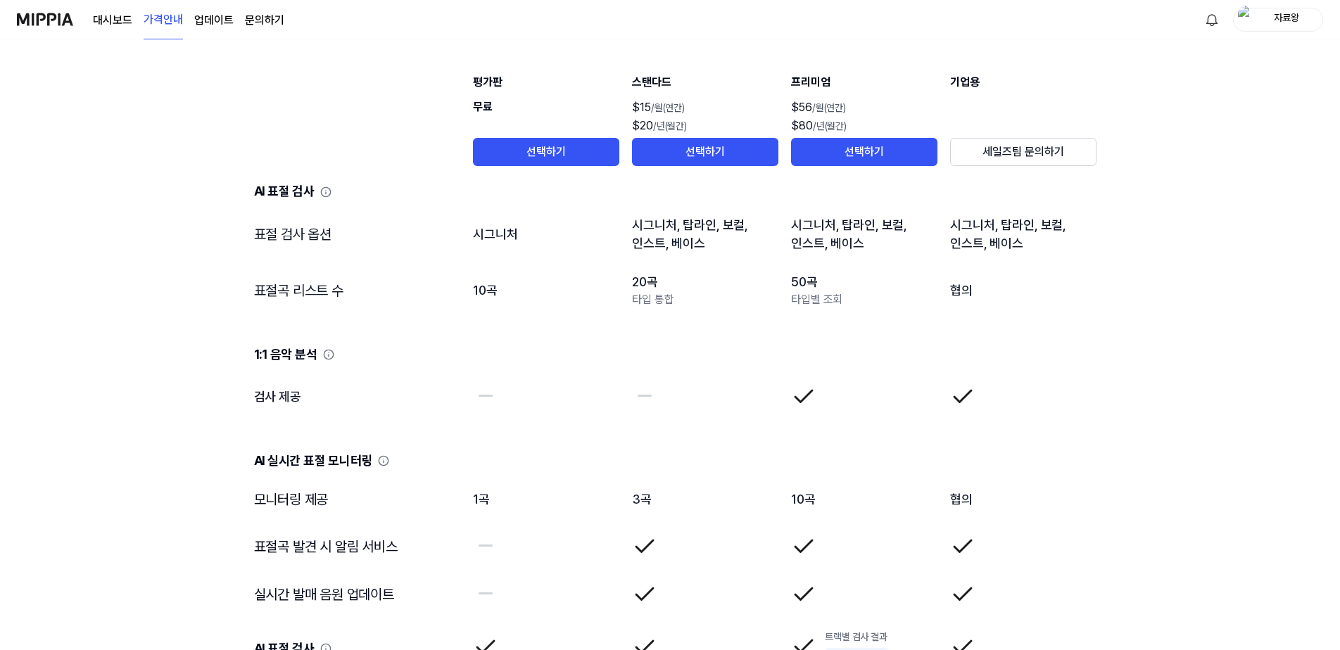
drag, startPoint x: 970, startPoint y: 329, endPoint x: 975, endPoint y: 372, distance: 43.2
click at [971, 355] on td "1:1 음악 분석" at bounding box center [670, 344] width 855 height 50
click at [973, 431] on td "AI 실시간 표절 모니터링" at bounding box center [670, 450] width 855 height 50
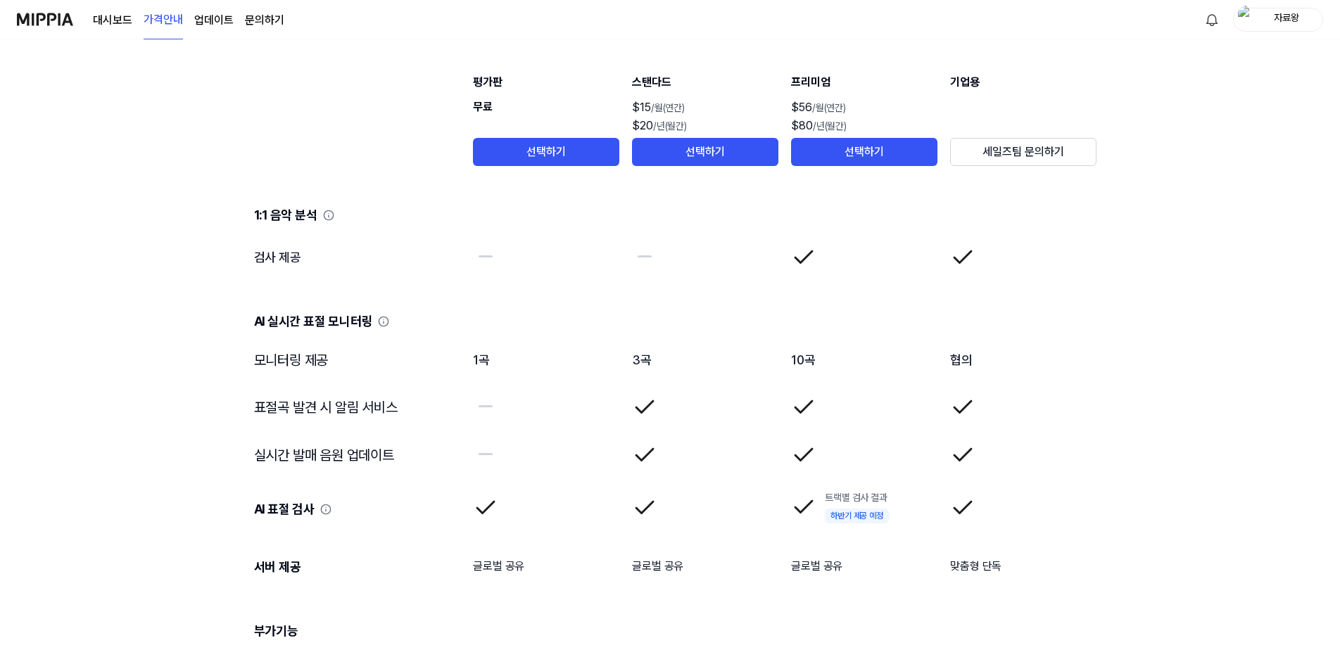
scroll to position [1830, 0]
drag, startPoint x: 962, startPoint y: 391, endPoint x: 973, endPoint y: 398, distance: 12.7
click at [973, 398] on table "평가판 무료 선택하기 스탠다드 $15 /월(연간) $20 /년(월간) 선택하기 프리미엄 $56 /월(연간) $80 /년(월간) 선택하기 기업용…" at bounding box center [671, 337] width 878 height 1281
drag, startPoint x: 973, startPoint y: 398, endPoint x: 996, endPoint y: 472, distance: 77.5
click at [975, 445] on td at bounding box center [1023, 454] width 148 height 48
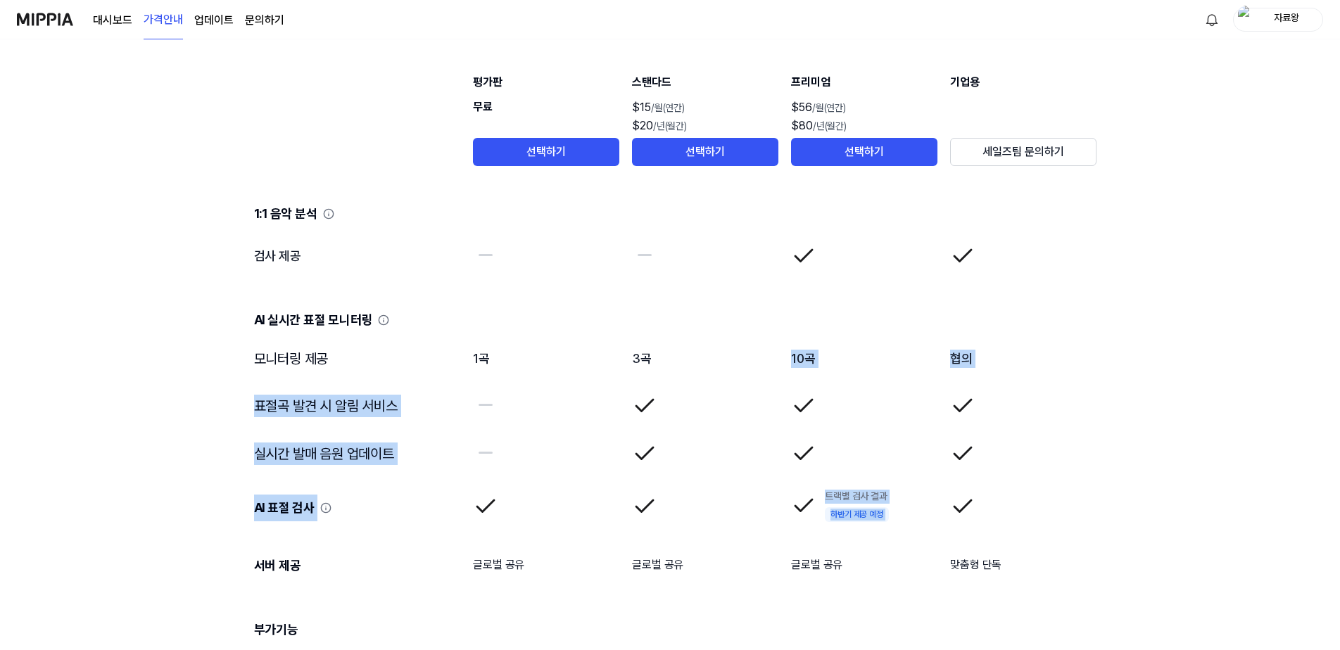
drag, startPoint x: 1012, startPoint y: 497, endPoint x: 670, endPoint y: 362, distance: 367.8
click at [670, 362] on tbody "검사 제공 검사 수 계정 당 5곡 1시간 3곡 1일 20곡 1시간 10곡 1일 50곡 검사 제한 없음 별도 문의 대량검사 회당 10곡 하반기 …" at bounding box center [670, 415] width 855 height 1126
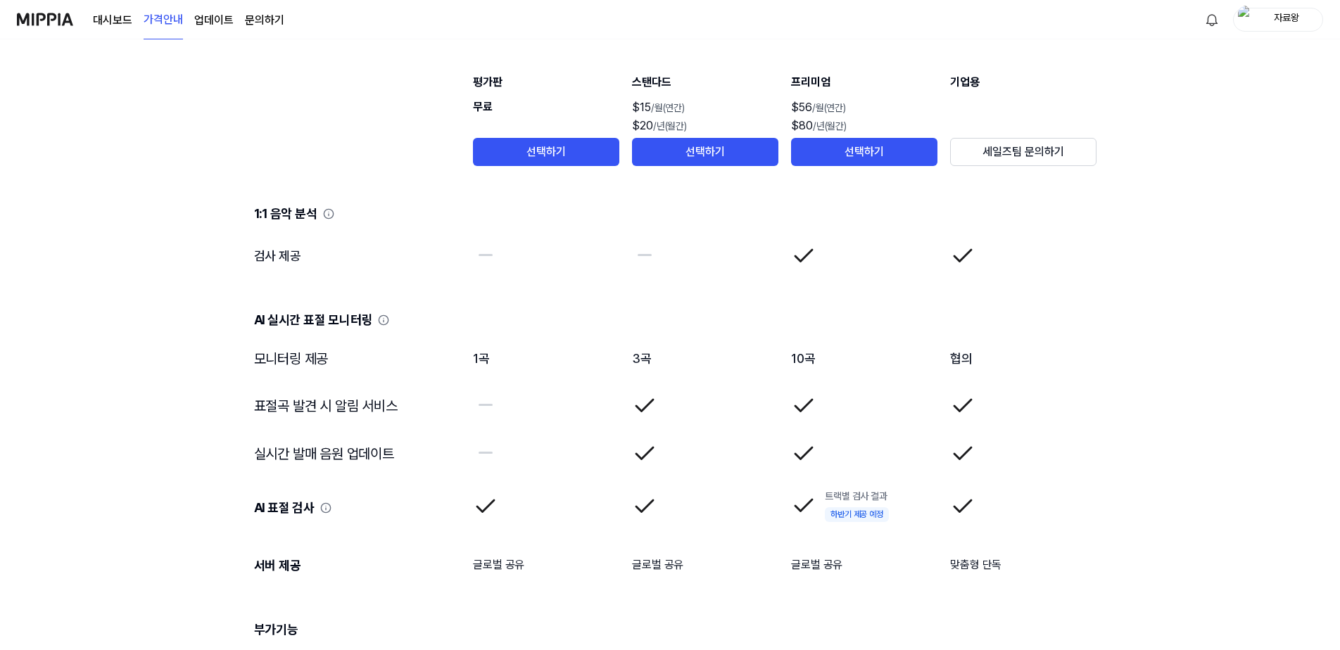
click at [455, 293] on td "AI 실시간 표절 모니터링" at bounding box center [670, 309] width 855 height 50
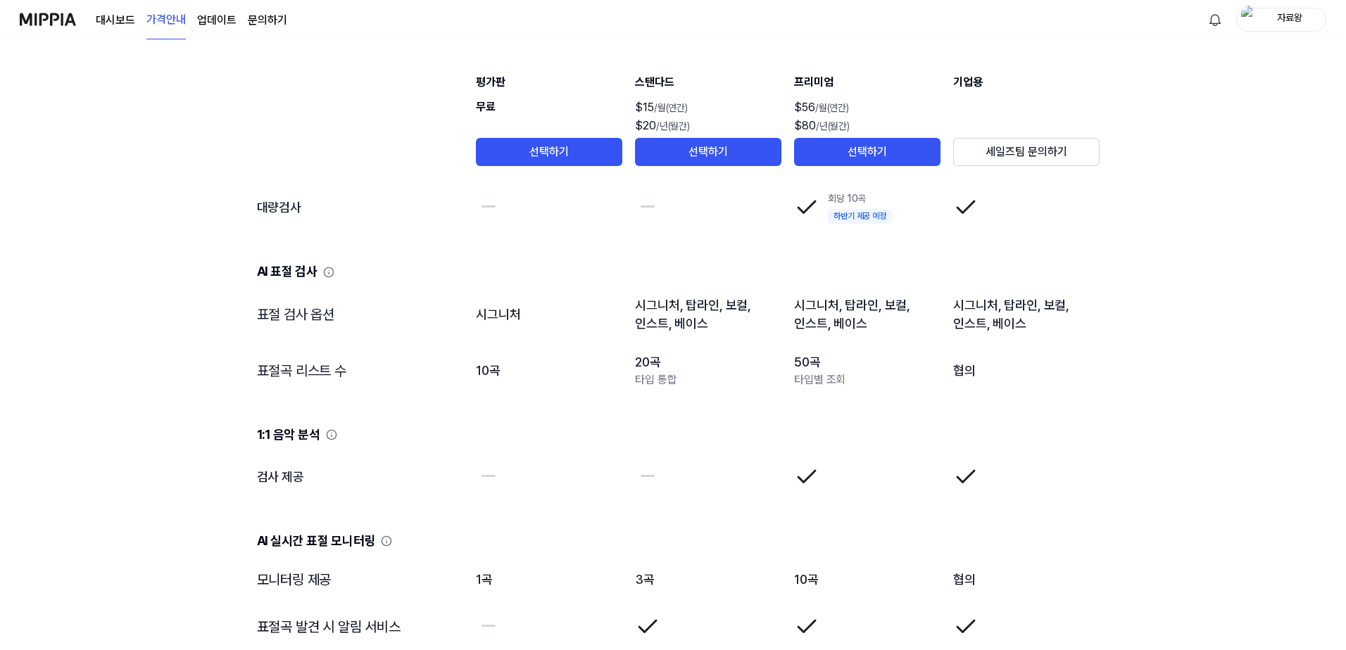
scroll to position [0, 0]
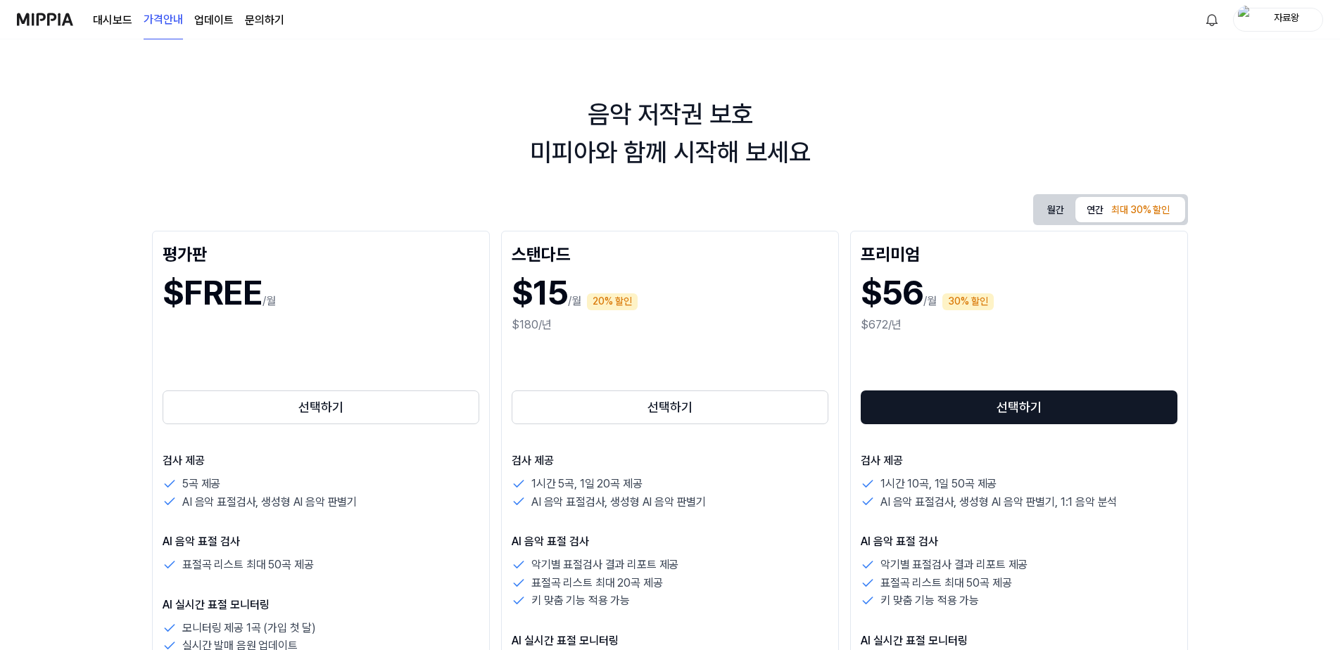
drag, startPoint x: 145, startPoint y: 255, endPoint x: 21, endPoint y: -70, distance: 347.3
click at [44, 15] on img at bounding box center [45, 19] width 56 height 39
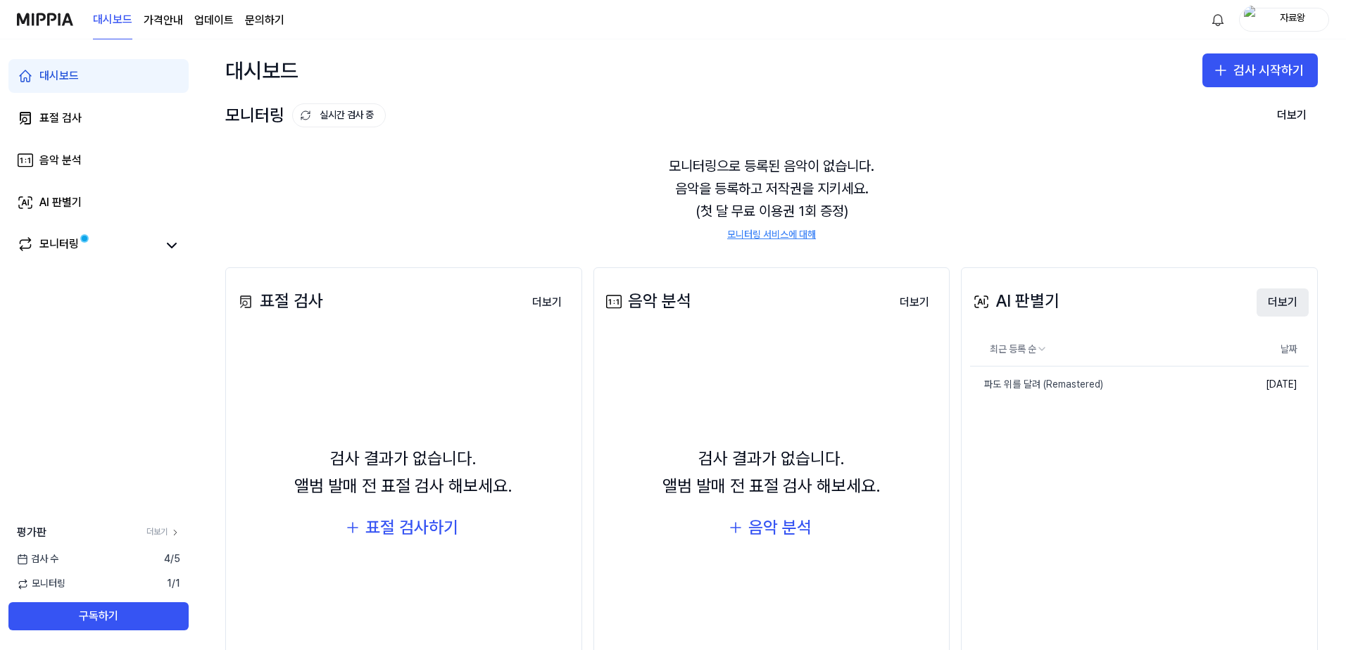
click at [1277, 305] on button "더보기" at bounding box center [1282, 303] width 52 height 28
